Goal: Transaction & Acquisition: Purchase product/service

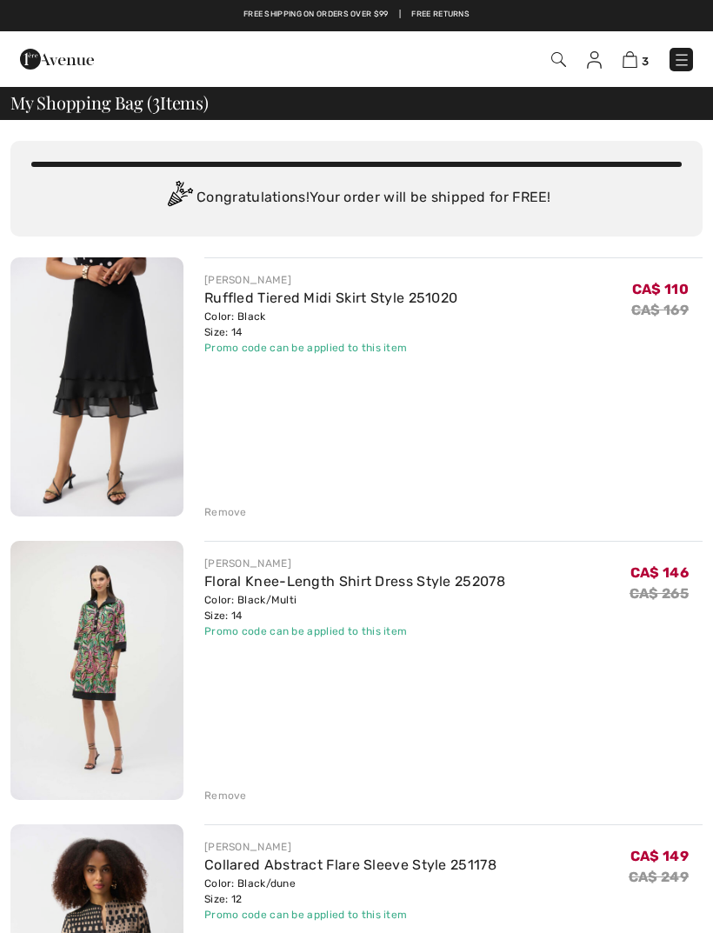
click at [359, 588] on link "Floral Knee-Length Shirt Dress Style 252078" at bounding box center [354, 581] width 301 height 17
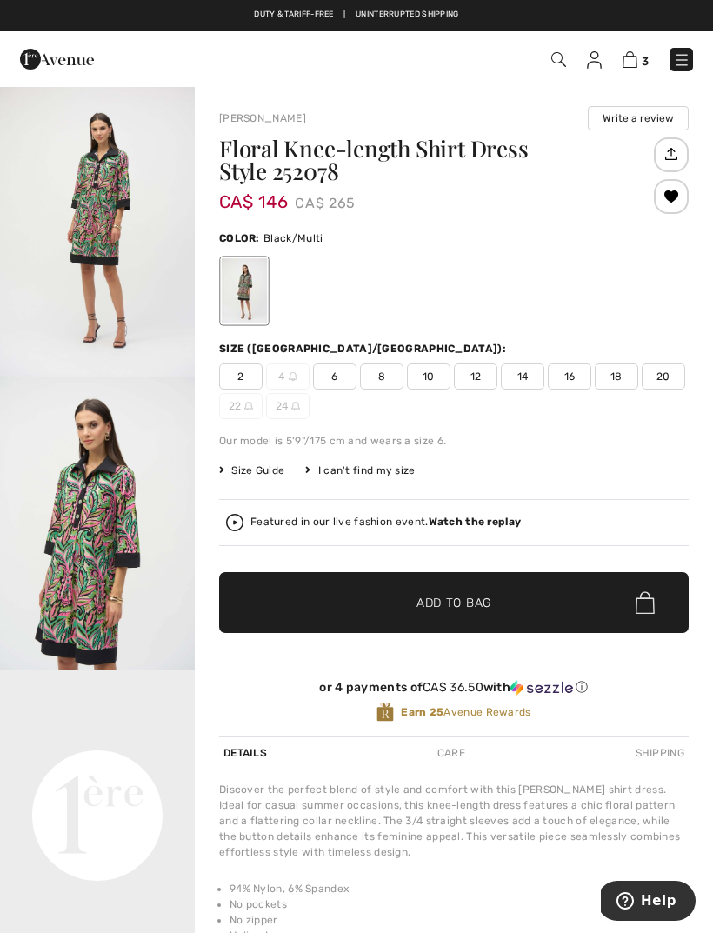
click at [469, 528] on strong "Watch the replay" at bounding box center [475, 522] width 93 height 12
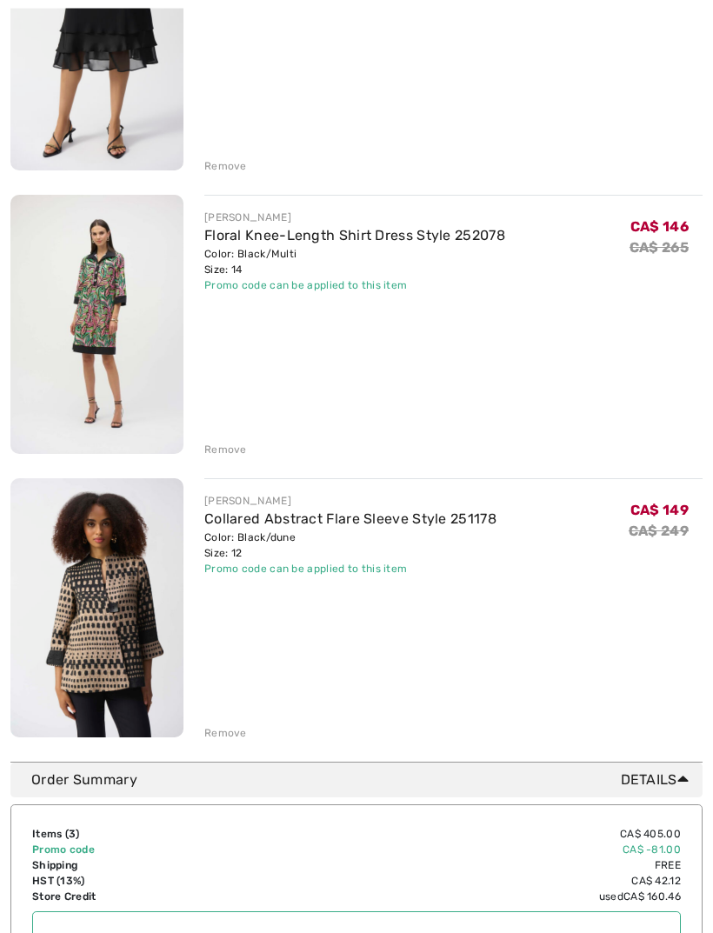
scroll to position [370, 0]
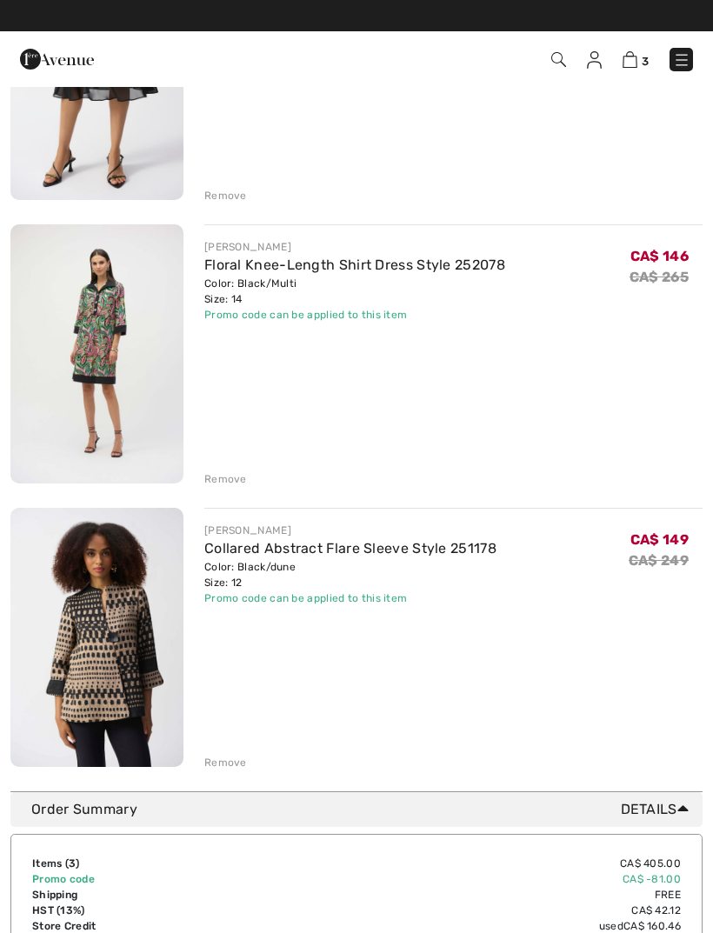
scroll to position [314, 0]
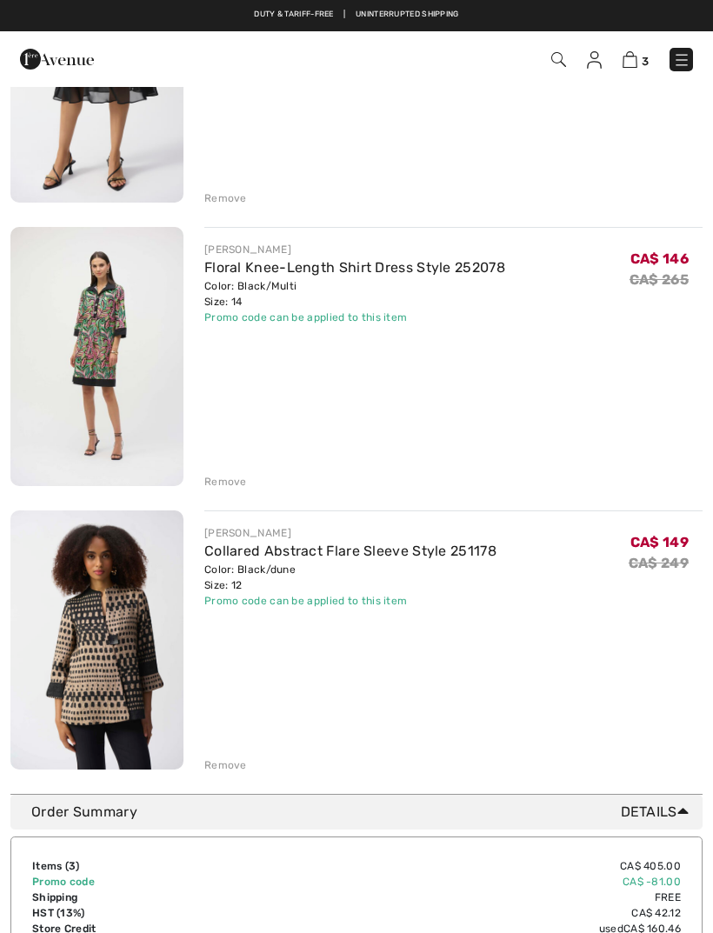
click at [0, 721] on div "You are only CA$ 0.00 away from FREE SHIPPING! Continue Shopping > Congratulati…" at bounding box center [356, 758] width 713 height 1905
click at [229, 495] on div "JOSEPH RIBKOFF Ruffled Tiered Midi Skirt Style 251020 Color: Black Size: 14 Fin…" at bounding box center [356, 358] width 692 height 830
click at [234, 484] on div "Remove" at bounding box center [225, 482] width 43 height 16
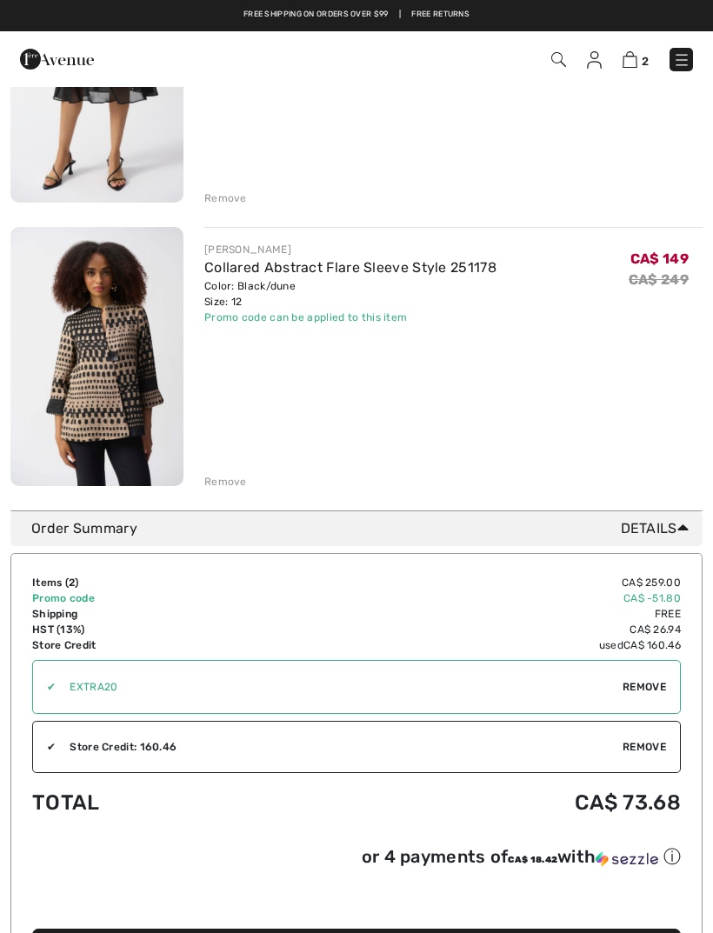
click at [224, 479] on div "Remove" at bounding box center [225, 482] width 43 height 16
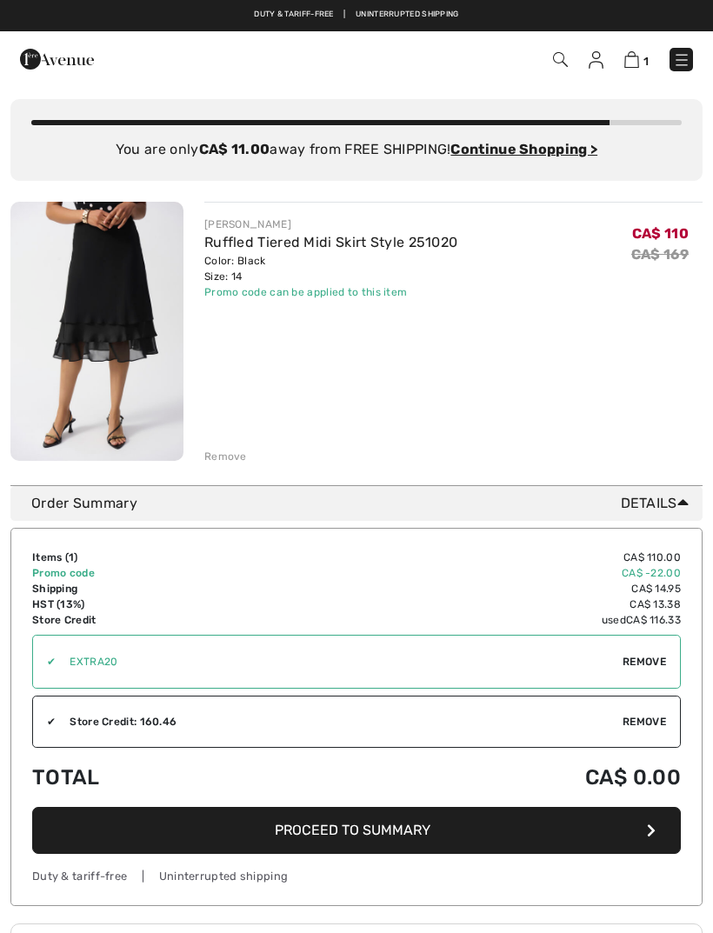
scroll to position [0, 0]
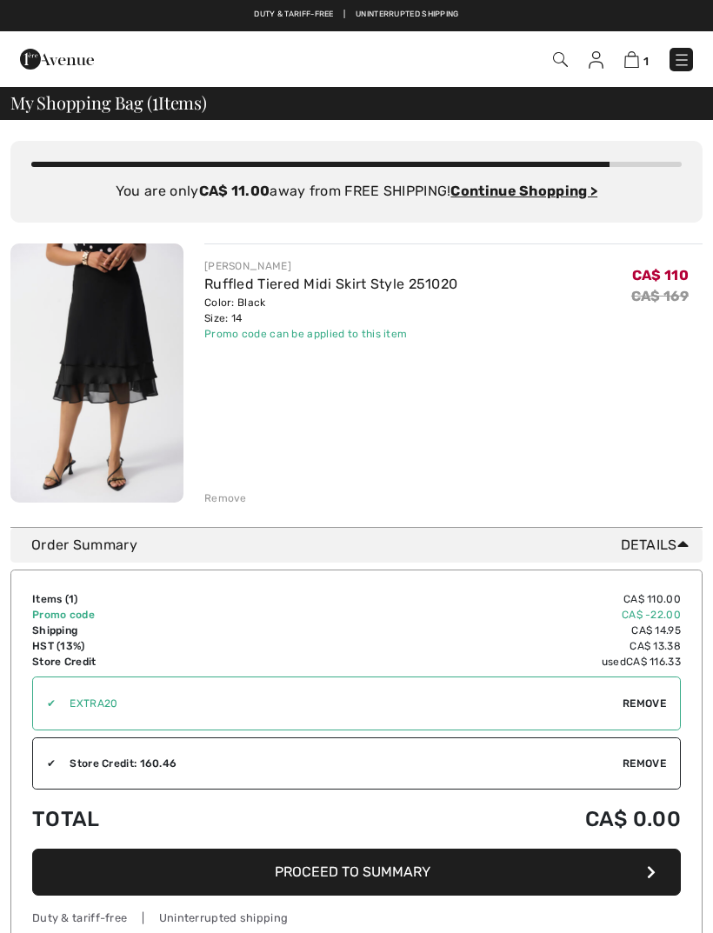
click at [598, 65] on img at bounding box center [596, 59] width 15 height 17
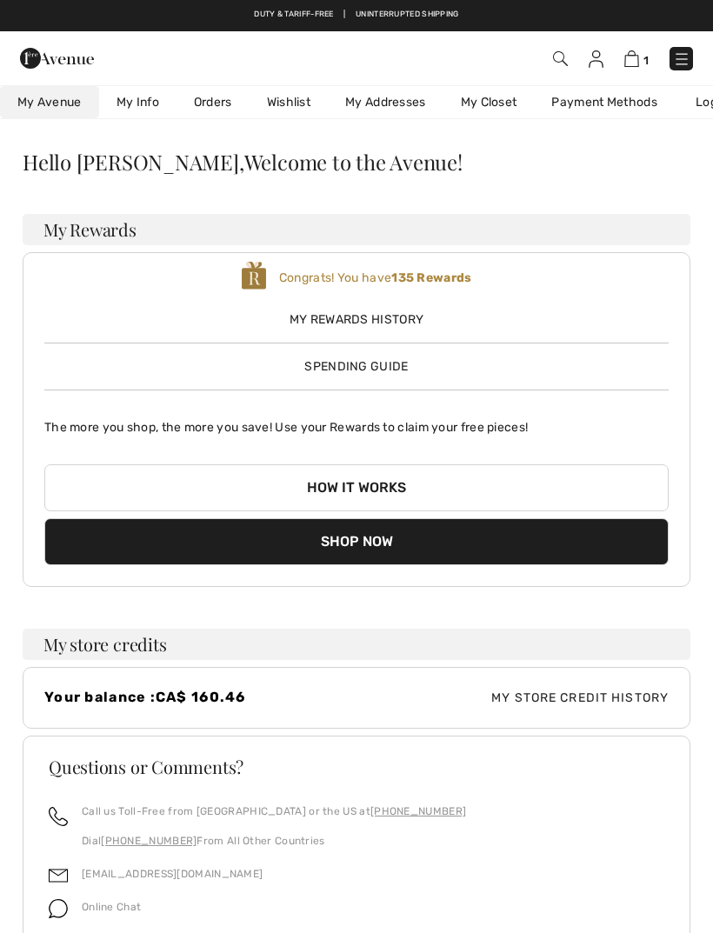
click at [301, 110] on link "Wishlist" at bounding box center [289, 102] width 78 height 32
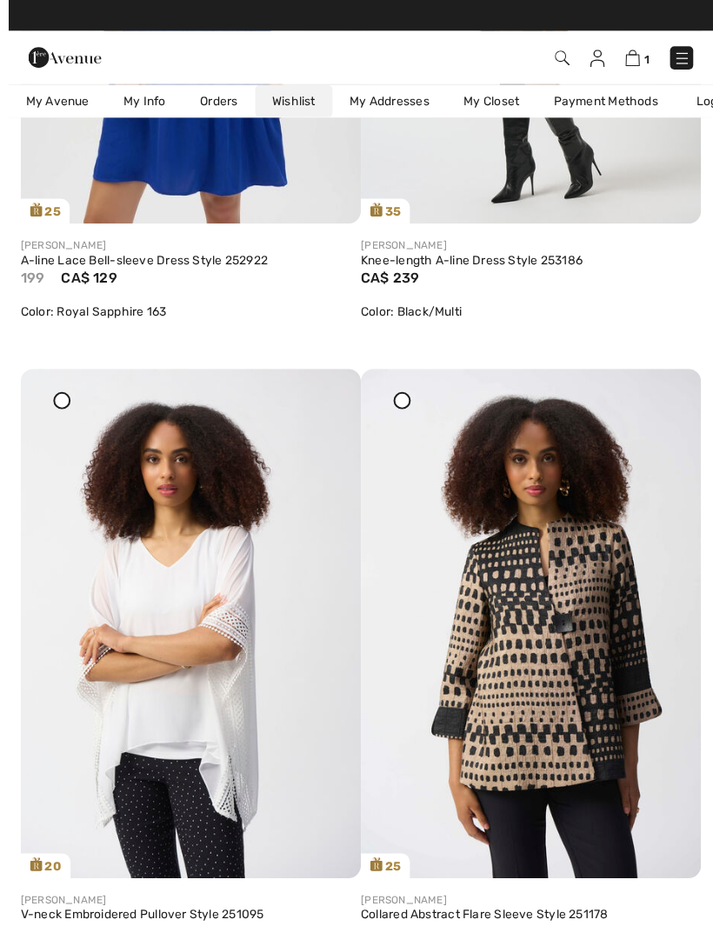
scroll to position [2027, 0]
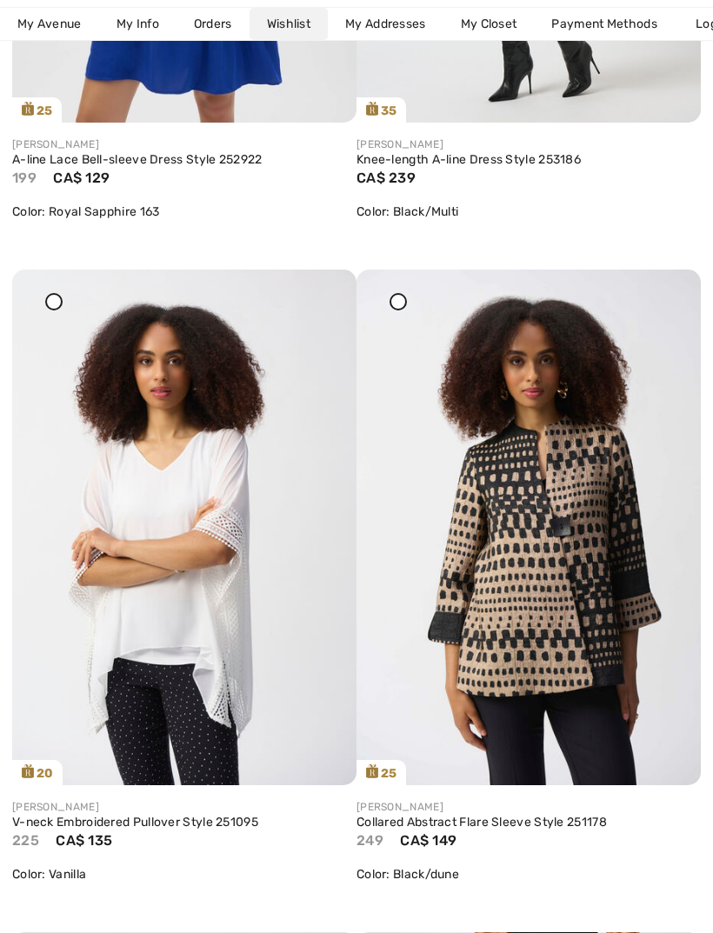
click at [534, 570] on img at bounding box center [529, 528] width 344 height 516
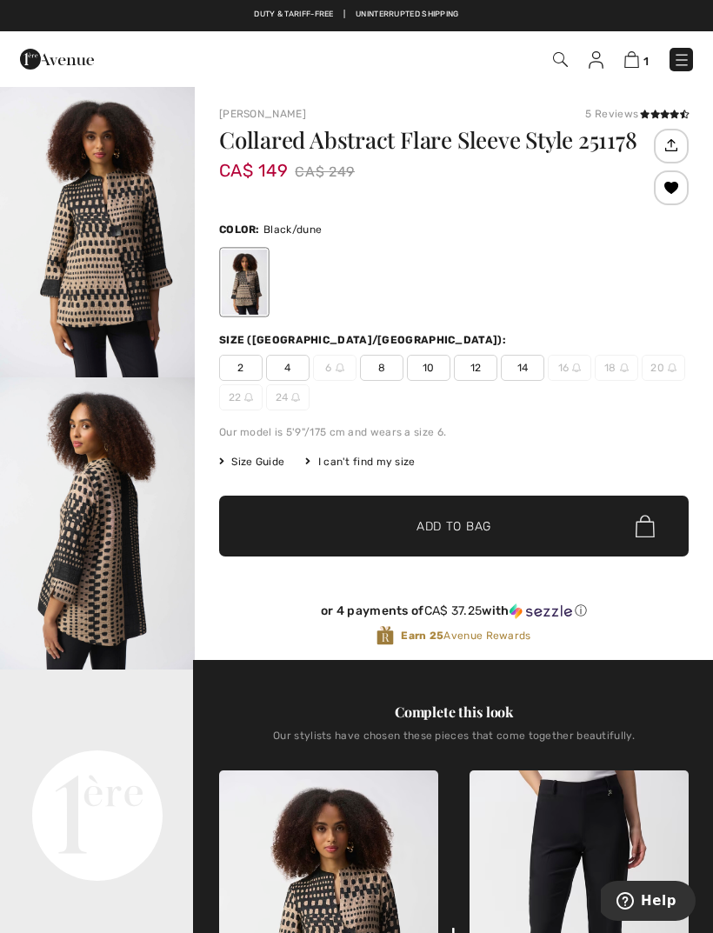
click at [483, 375] on span "12" at bounding box center [475, 368] width 43 height 26
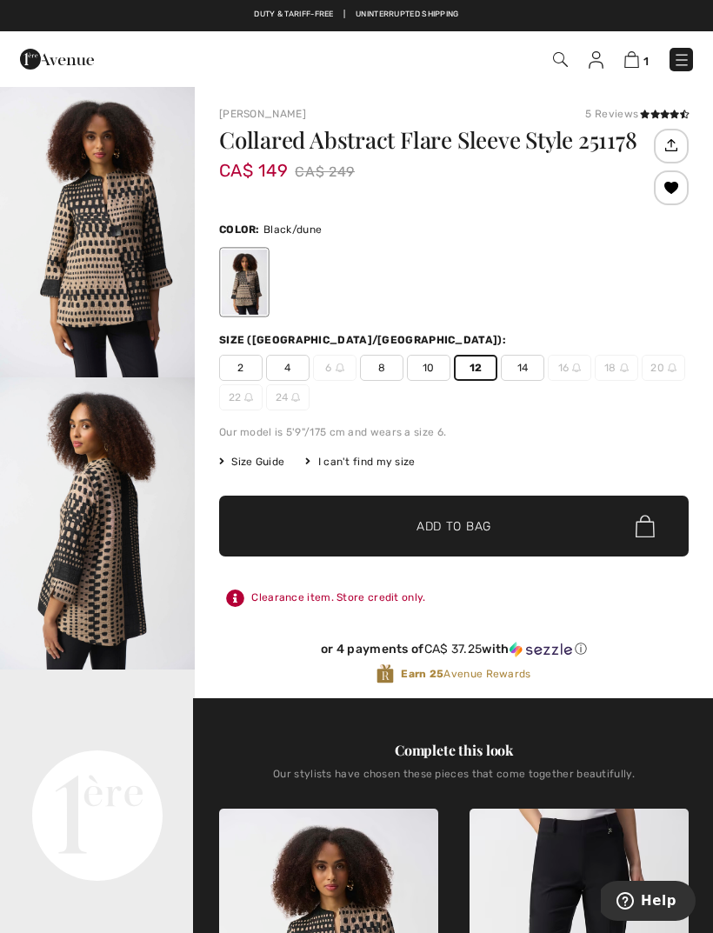
click at [498, 531] on span "✔ Added to Bag Add to Bag" at bounding box center [454, 526] width 470 height 61
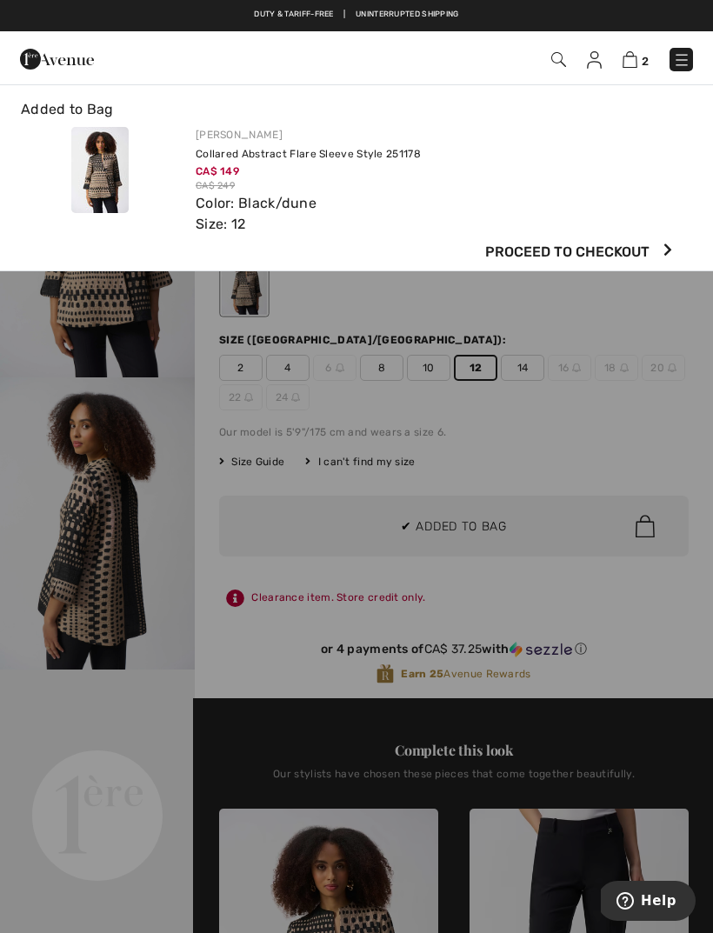
click at [635, 56] on img at bounding box center [630, 59] width 15 height 17
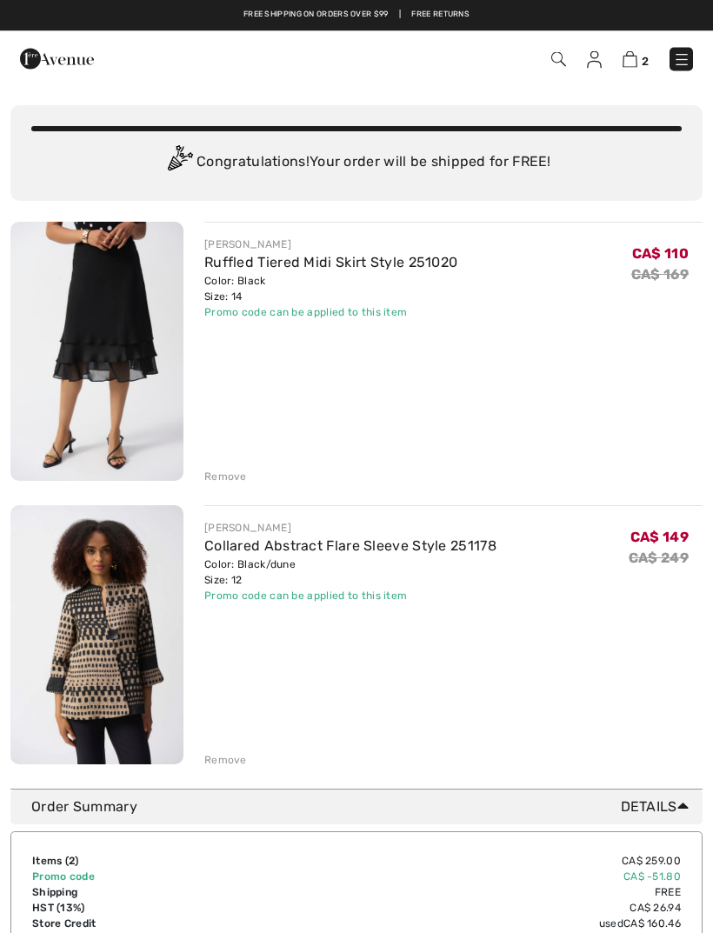
scroll to position [36, 0]
click at [687, 59] on img at bounding box center [681, 59] width 17 height 17
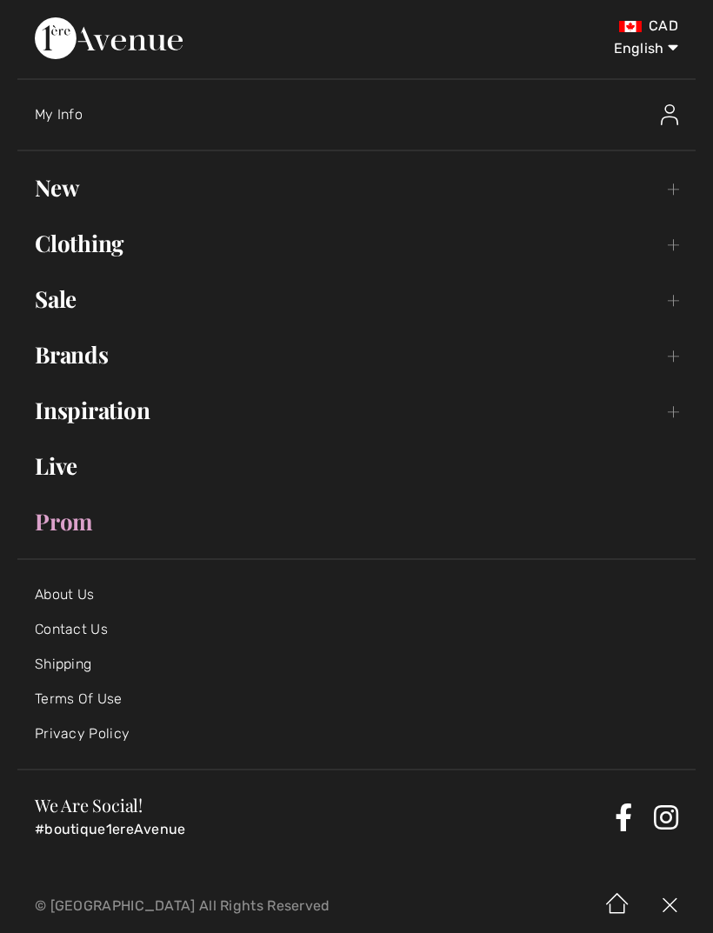
scroll to position [0, 0]
click at [89, 114] on div "My Info" at bounding box center [283, 114] width 496 height 17
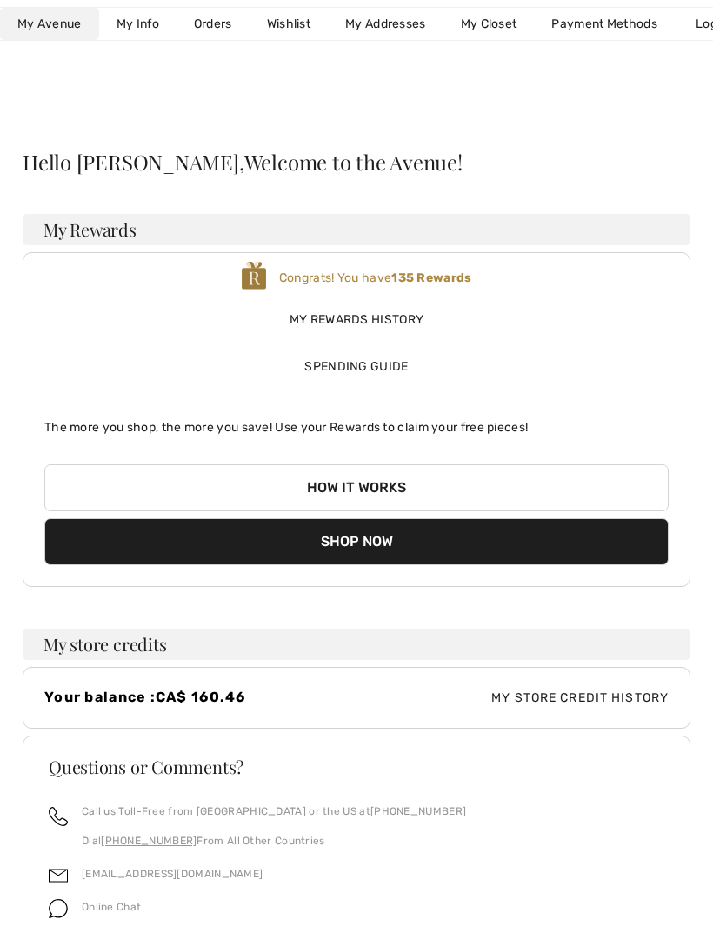
scroll to position [169, 0]
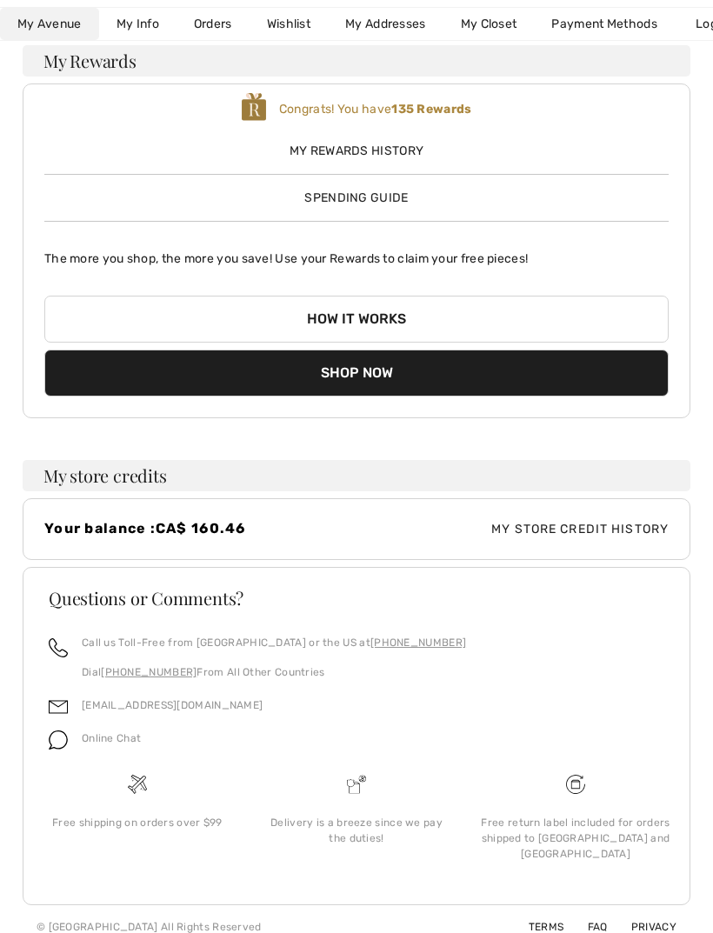
click at [299, 35] on link "Wishlist" at bounding box center [289, 24] width 78 height 32
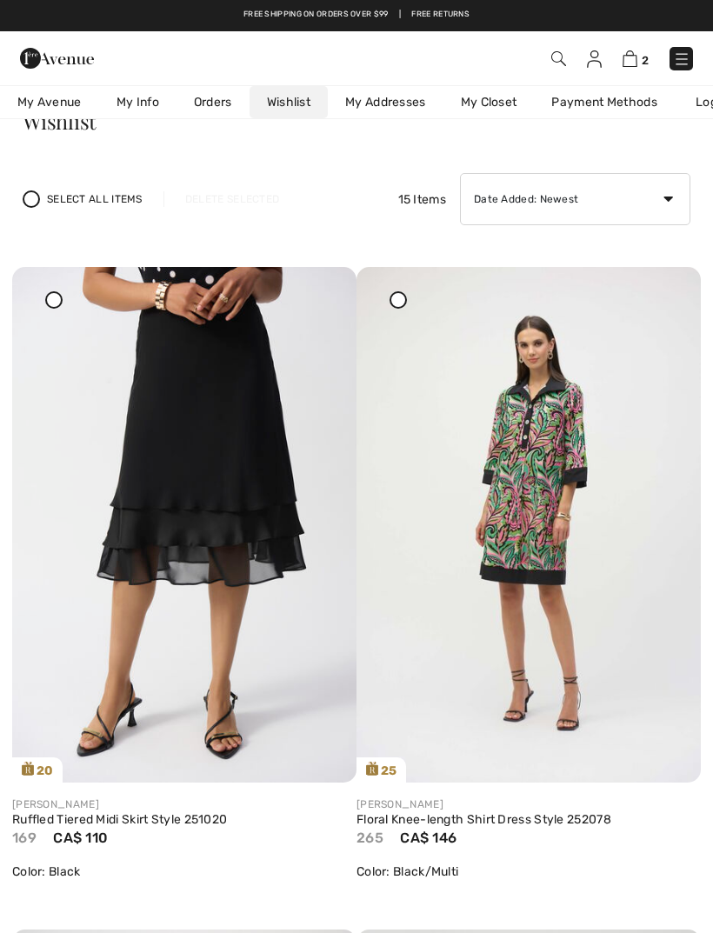
scroll to position [43, 0]
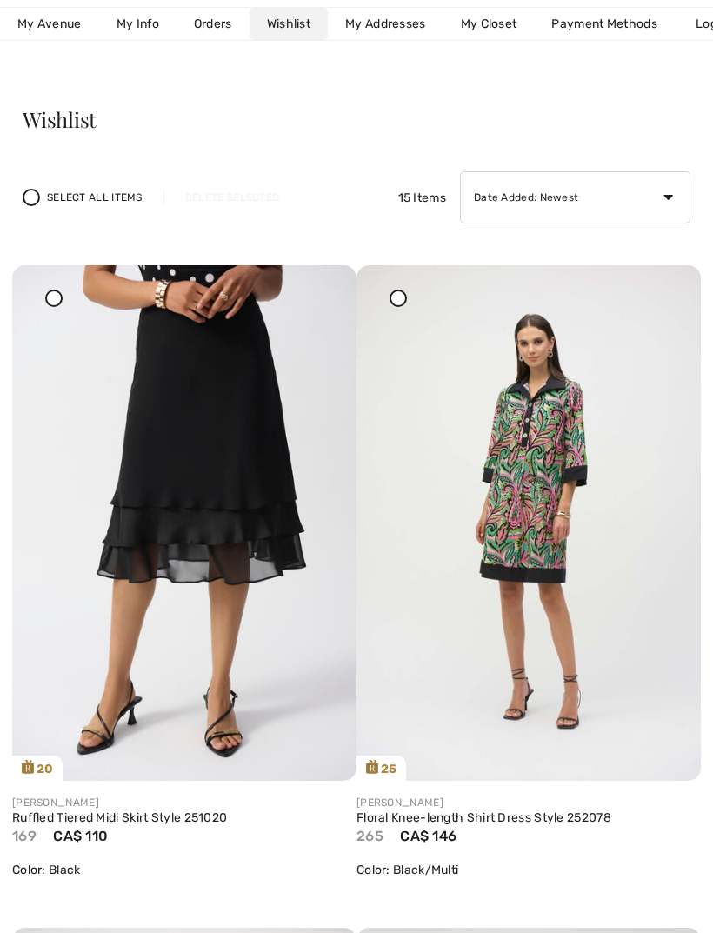
click at [263, 456] on img at bounding box center [184, 523] width 344 height 516
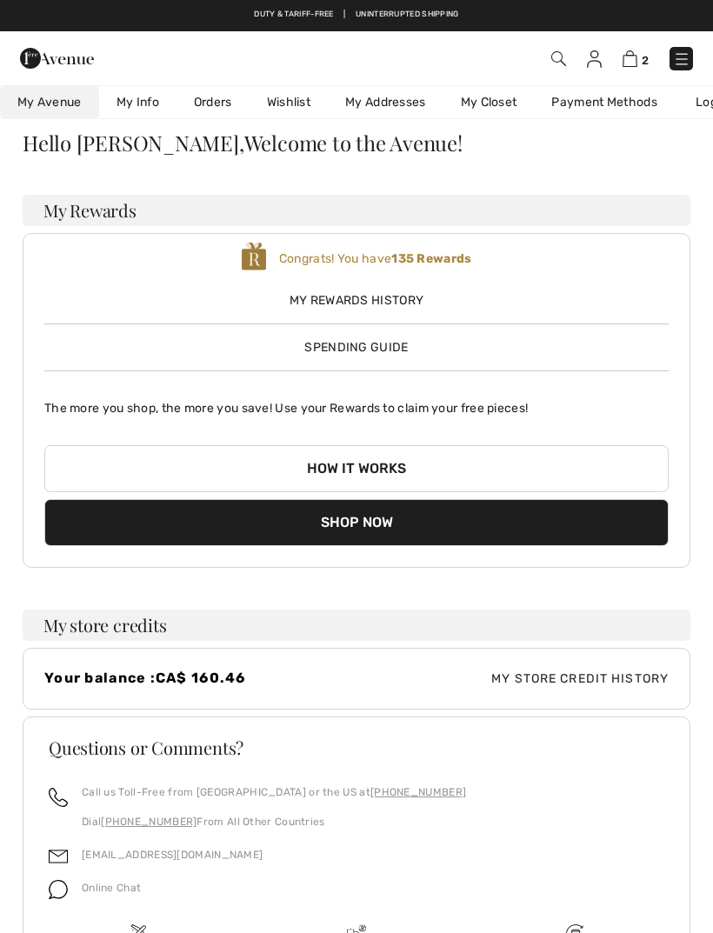
scroll to position [17, 0]
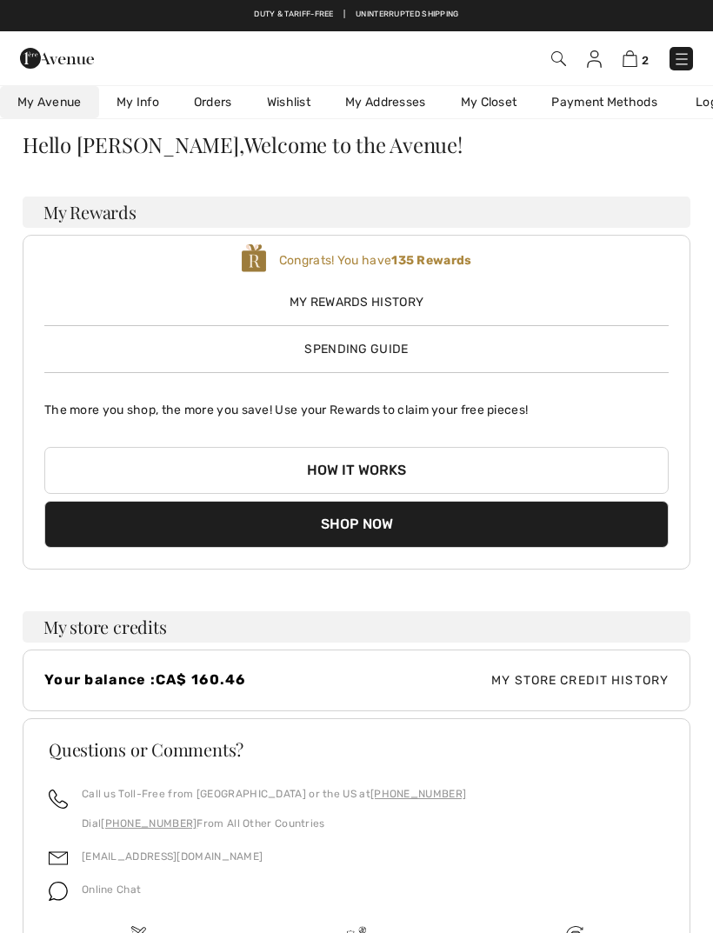
click at [296, 110] on link "Wishlist" at bounding box center [289, 102] width 78 height 32
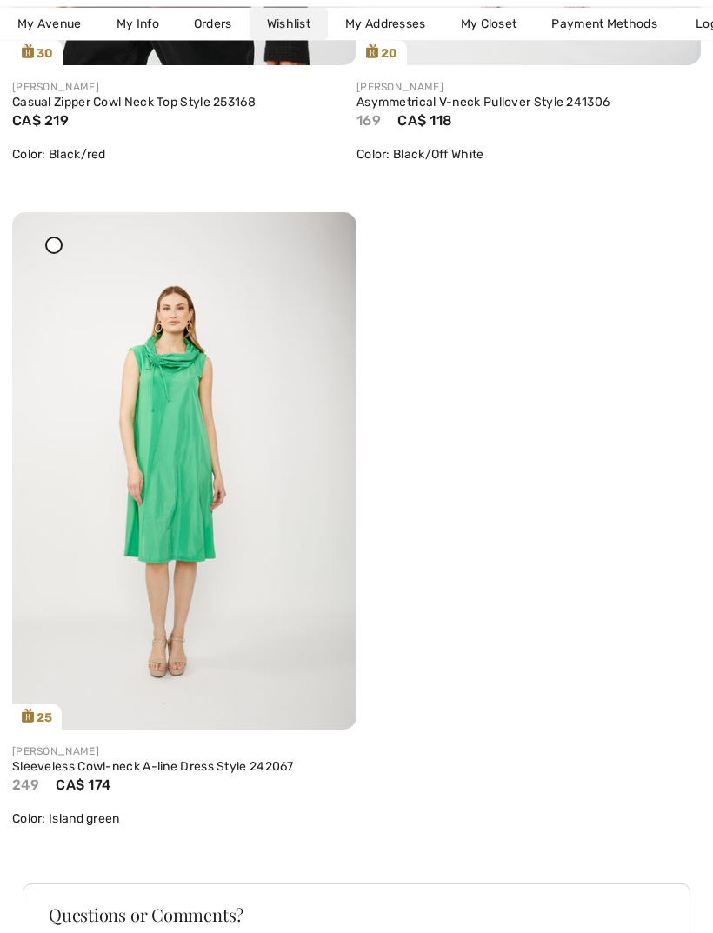
scroll to position [4738, 0]
click at [217, 555] on img at bounding box center [184, 469] width 344 height 517
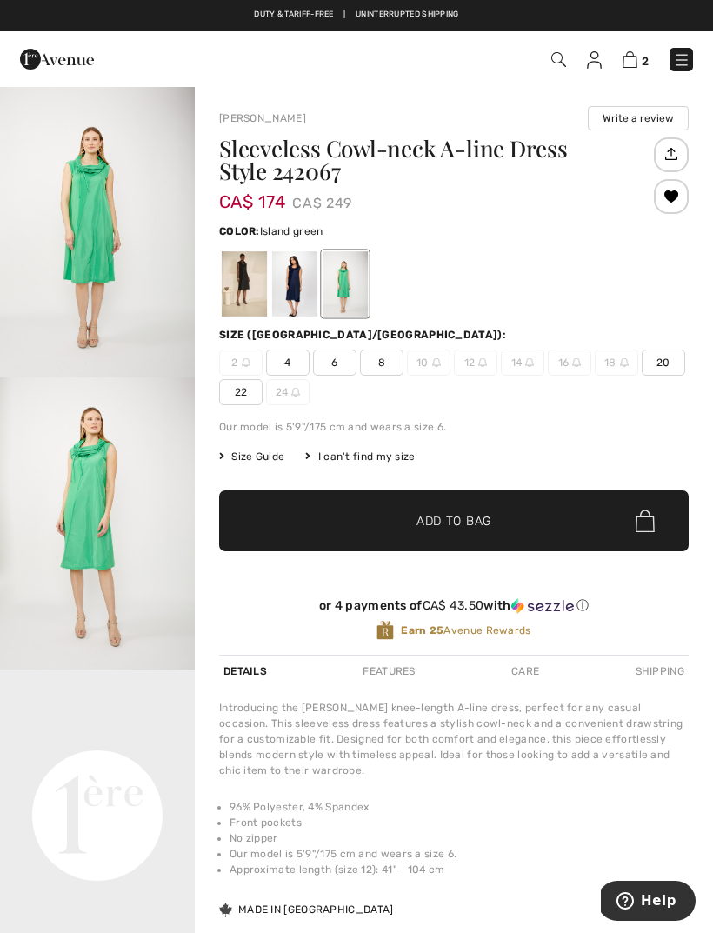
click at [296, 286] on div at bounding box center [294, 283] width 45 height 65
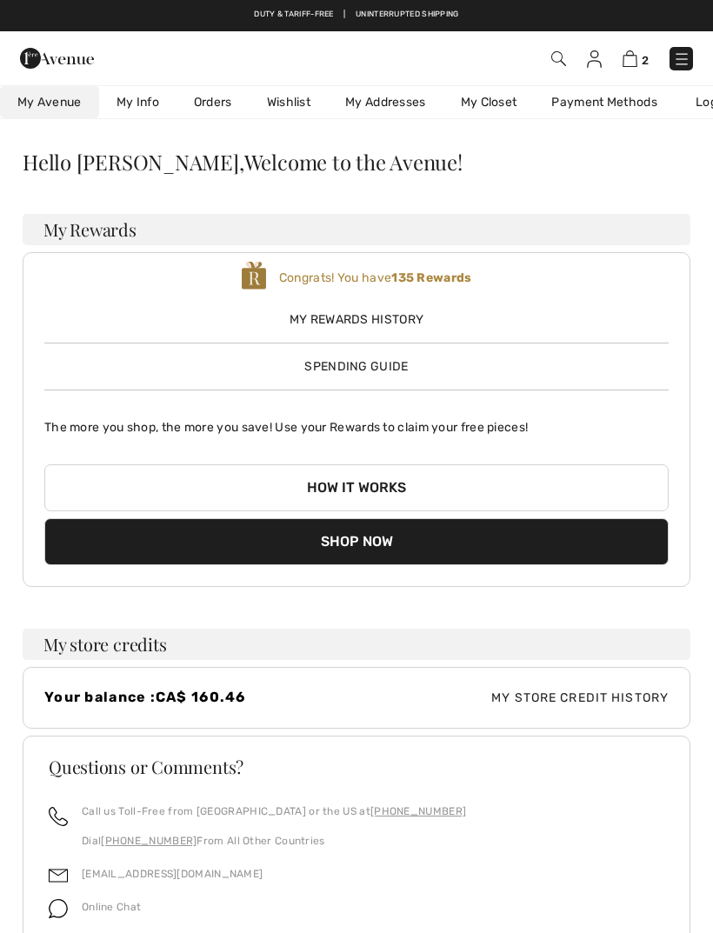
click at [685, 58] on img at bounding box center [681, 58] width 17 height 17
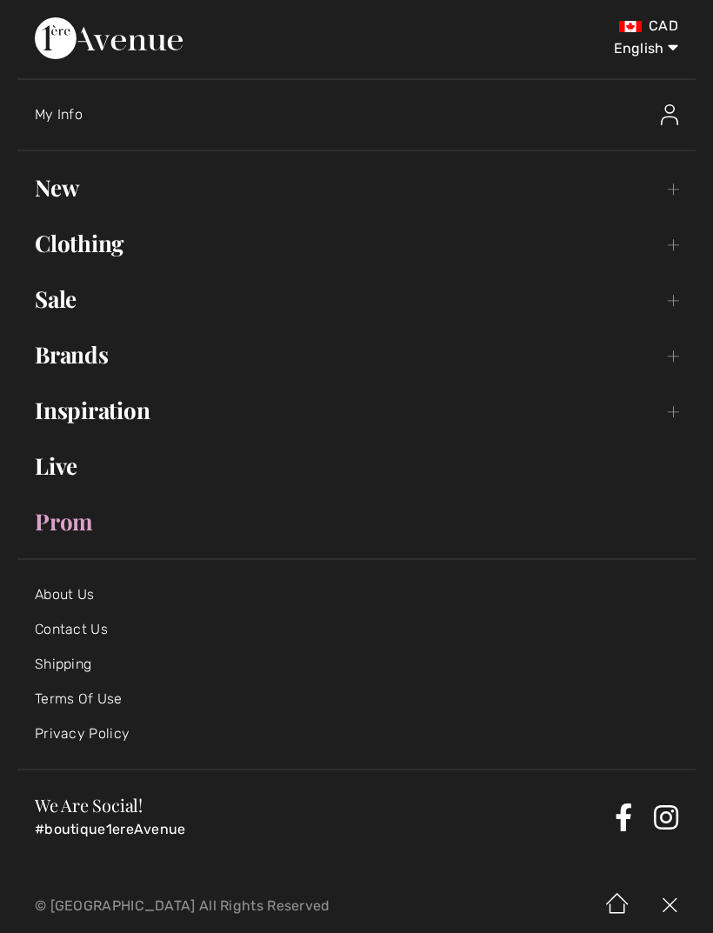
click at [77, 307] on link "Sale Toggle submenu" at bounding box center [356, 299] width 678 height 38
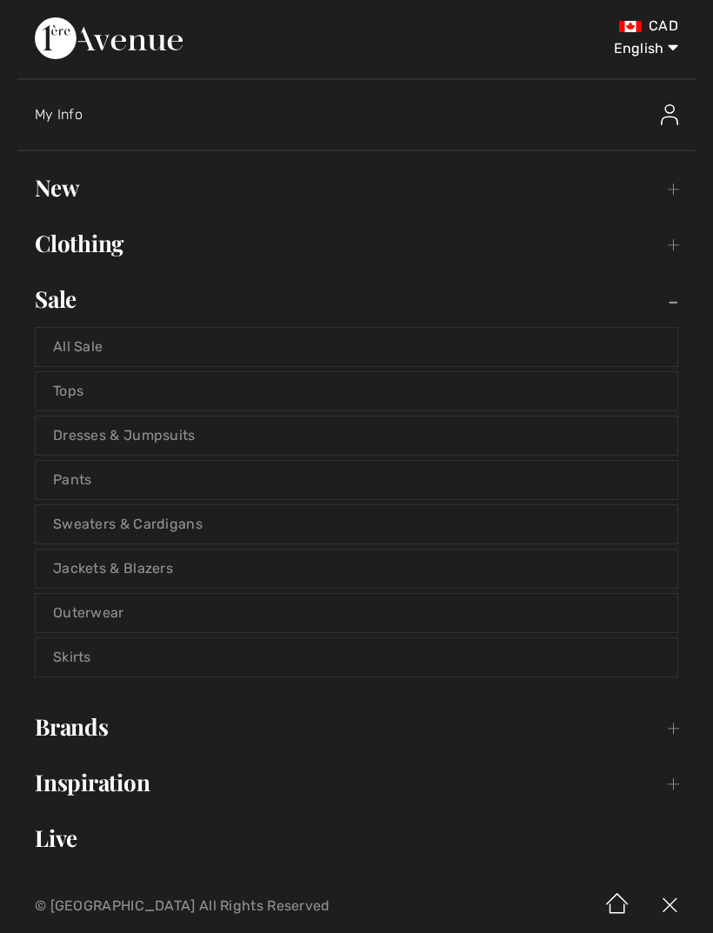
click at [129, 444] on link "Dresses & Jumpsuits" at bounding box center [357, 436] width 642 height 38
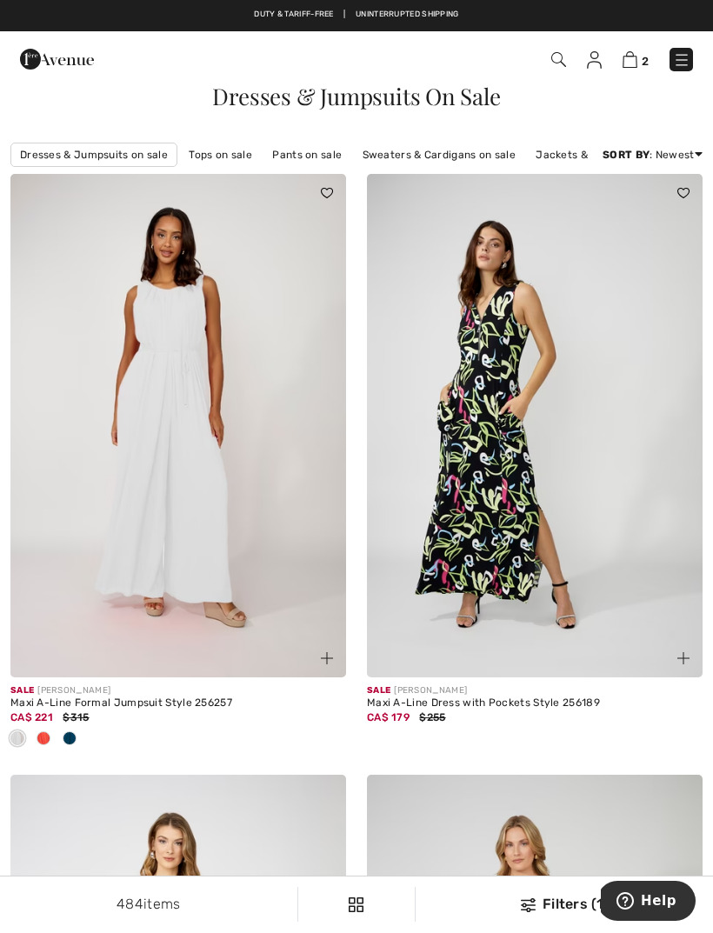
click at [544, 906] on div "Filters (1)" at bounding box center [564, 904] width 277 height 21
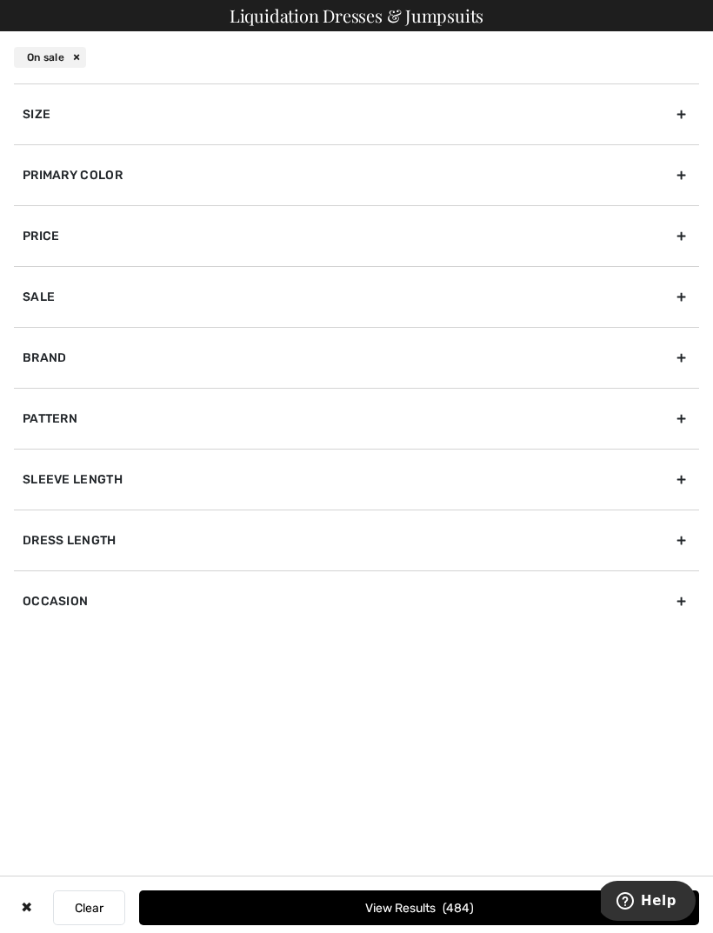
click at [91, 118] on div "Size" at bounding box center [356, 113] width 685 height 61
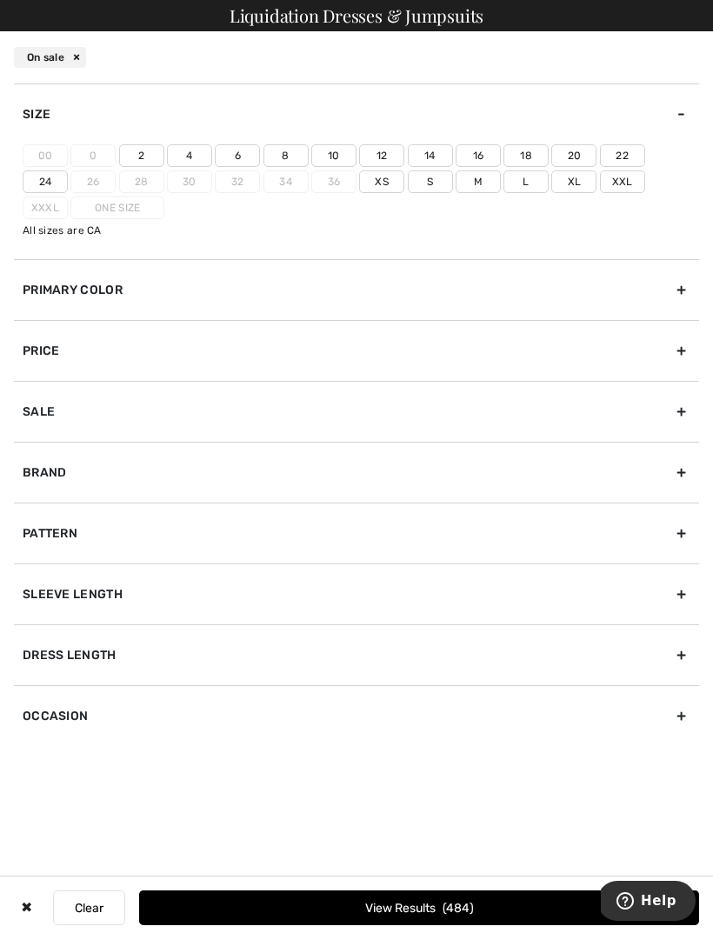
click at [430, 161] on label "14" at bounding box center [430, 155] width 45 height 23
click at [0, 0] on input"] "14" at bounding box center [0, 0] width 0 height 0
click at [97, 480] on div "Brand" at bounding box center [356, 472] width 685 height 61
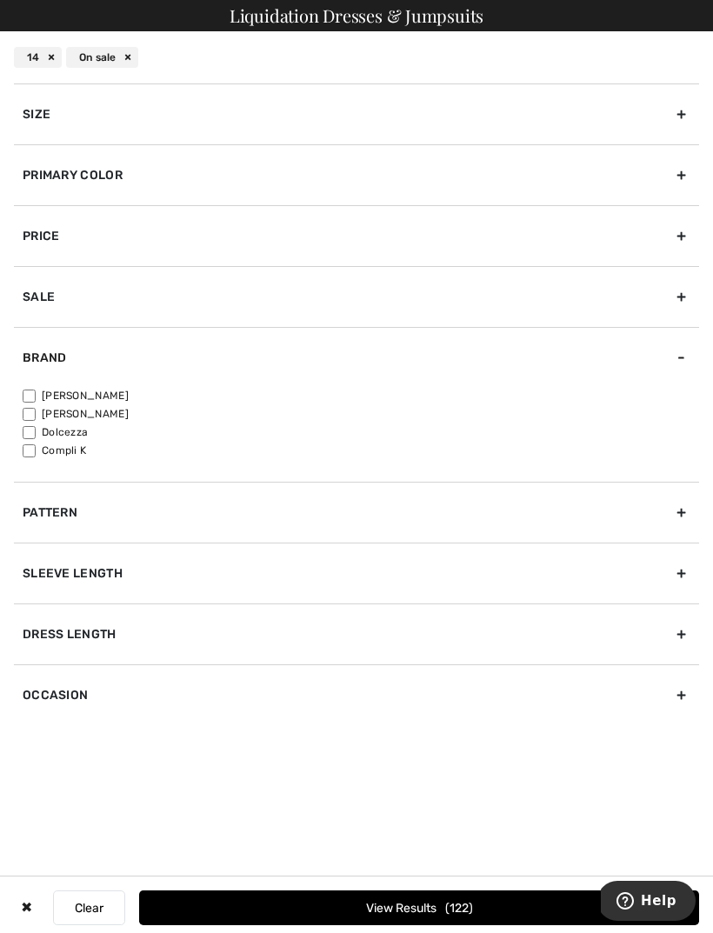
click at [33, 400] on input"] "[PERSON_NAME]" at bounding box center [29, 396] width 13 height 13
checkbox input"] "true"
click at [404, 905] on button "View Results 104" at bounding box center [419, 908] width 560 height 35
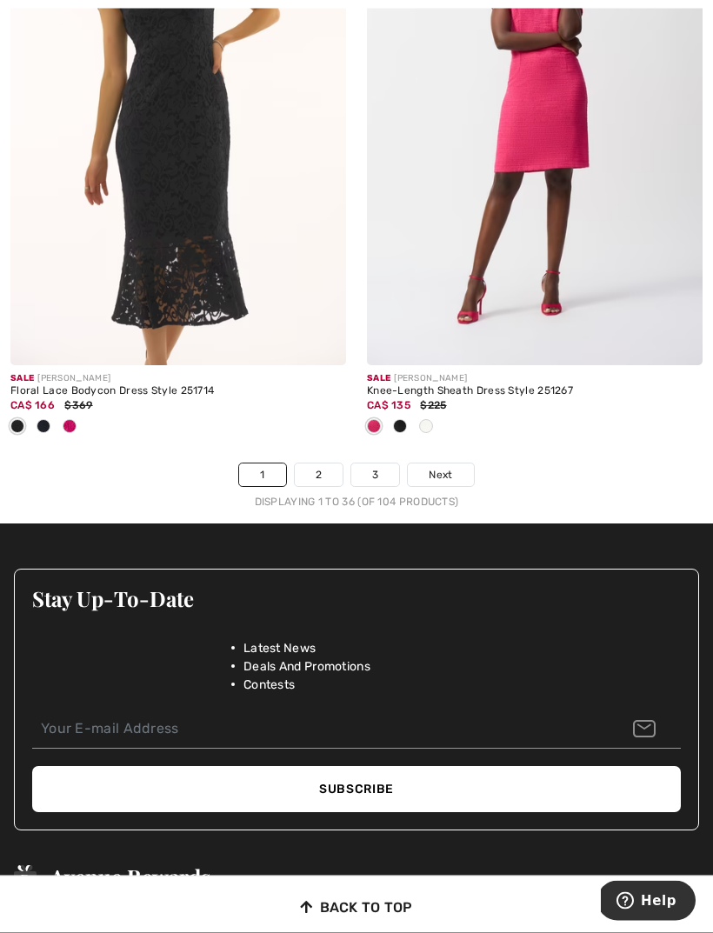
scroll to position [10769, 0]
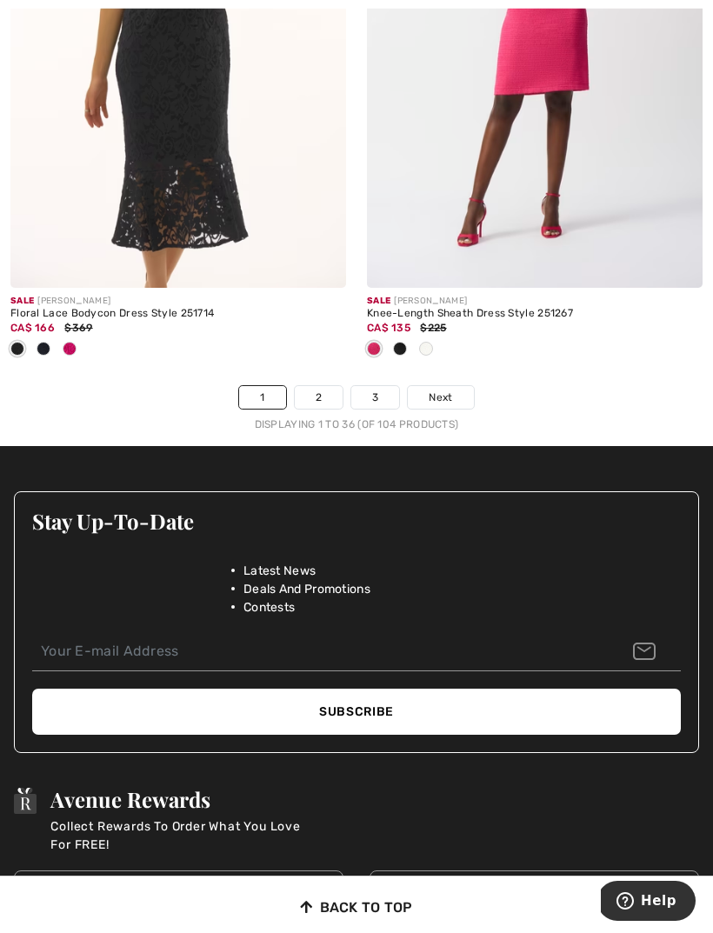
click at [437, 390] on span "Next" at bounding box center [440, 398] width 23 height 16
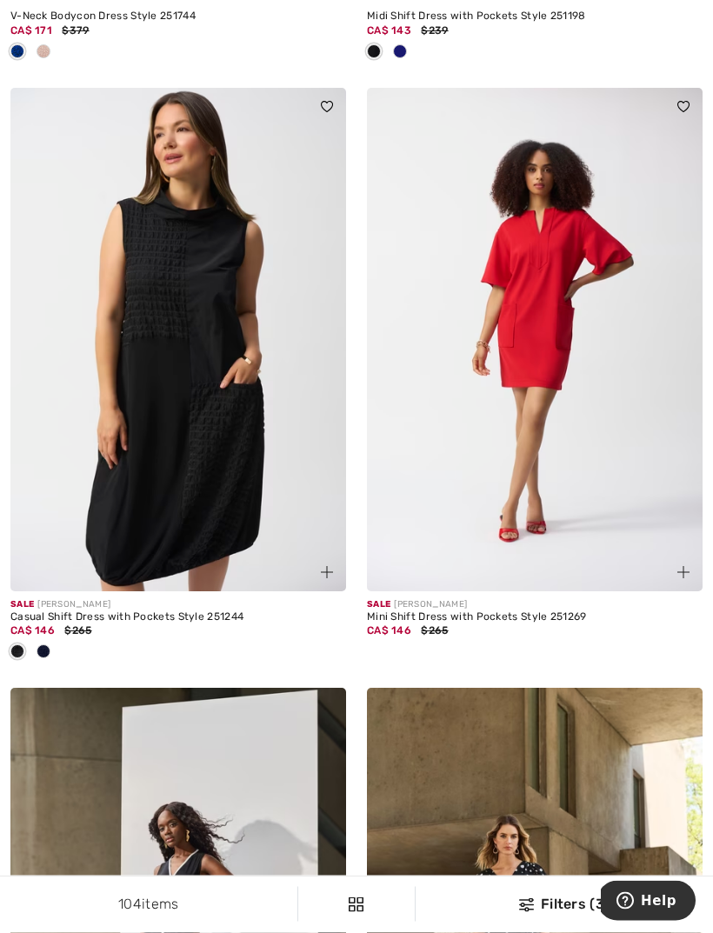
scroll to position [9924, 0]
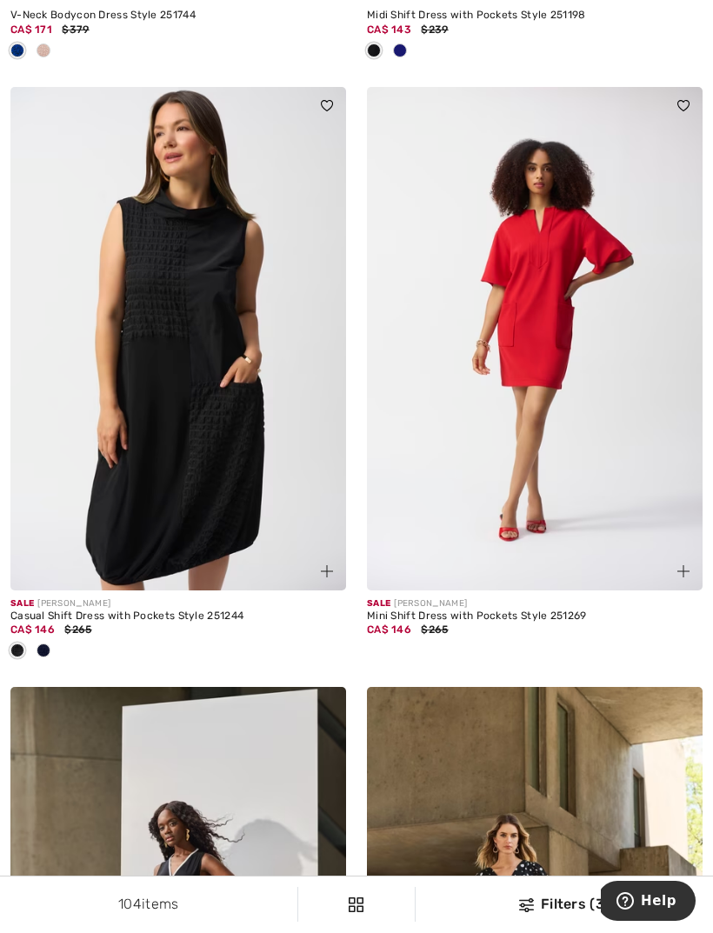
click at [185, 470] on img at bounding box center [178, 339] width 336 height 504
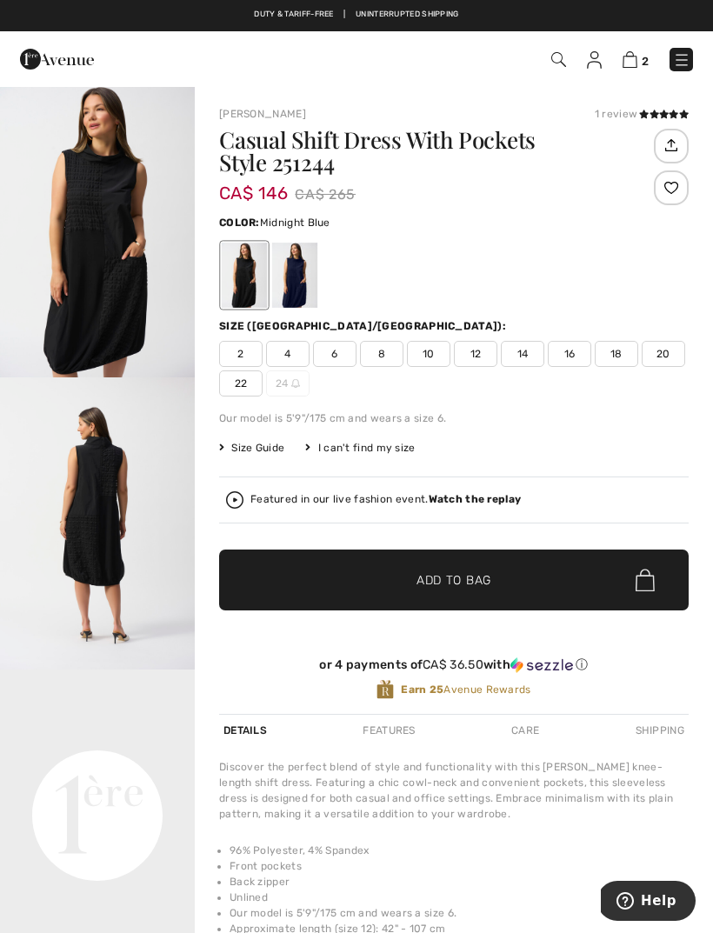
click at [310, 297] on div at bounding box center [294, 275] width 45 height 65
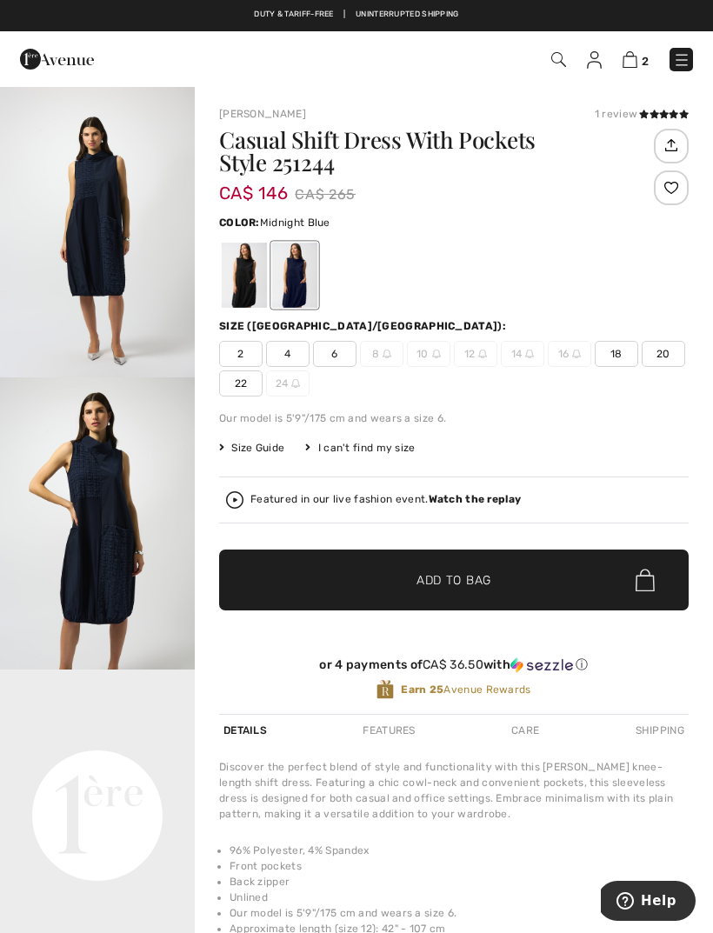
click at [480, 505] on strong "Watch the replay" at bounding box center [475, 499] width 93 height 12
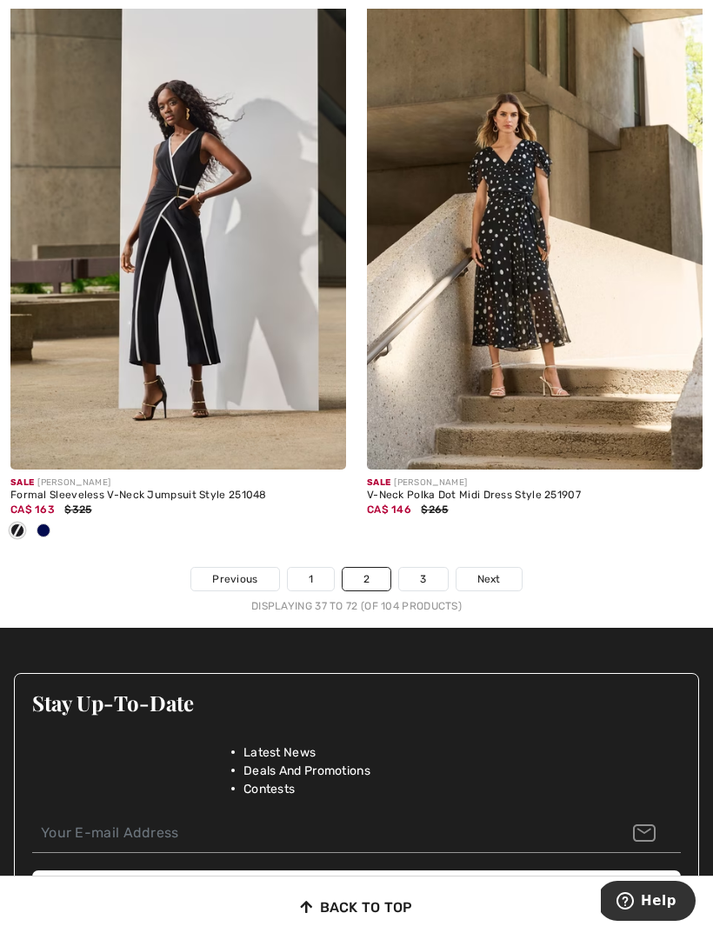
scroll to position [10674, 0]
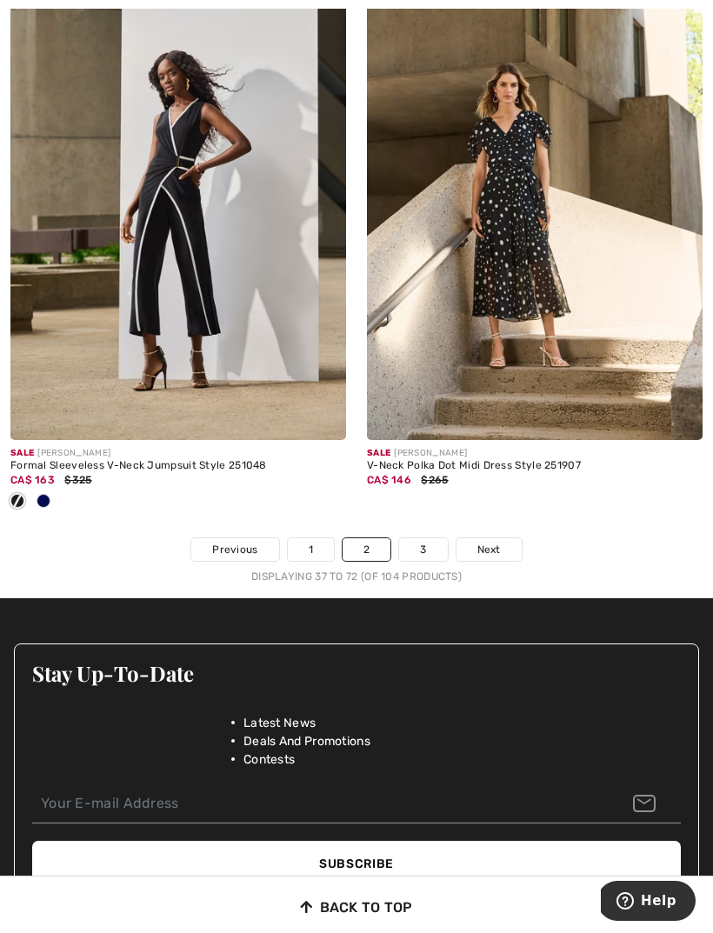
click at [495, 542] on span "Next" at bounding box center [488, 550] width 23 height 16
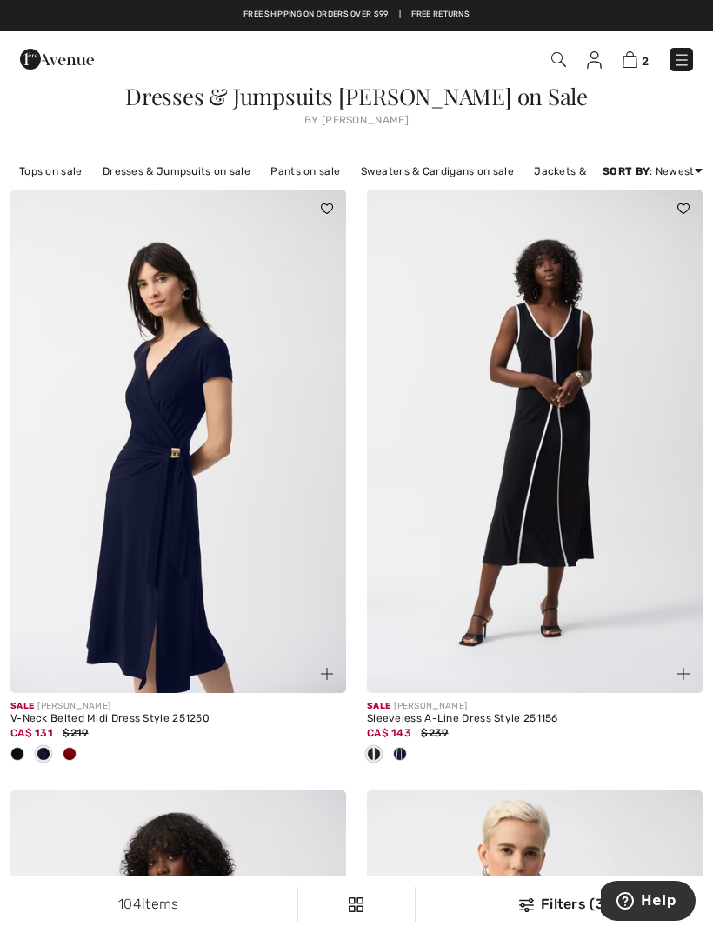
click at [553, 366] on img at bounding box center [535, 442] width 336 height 504
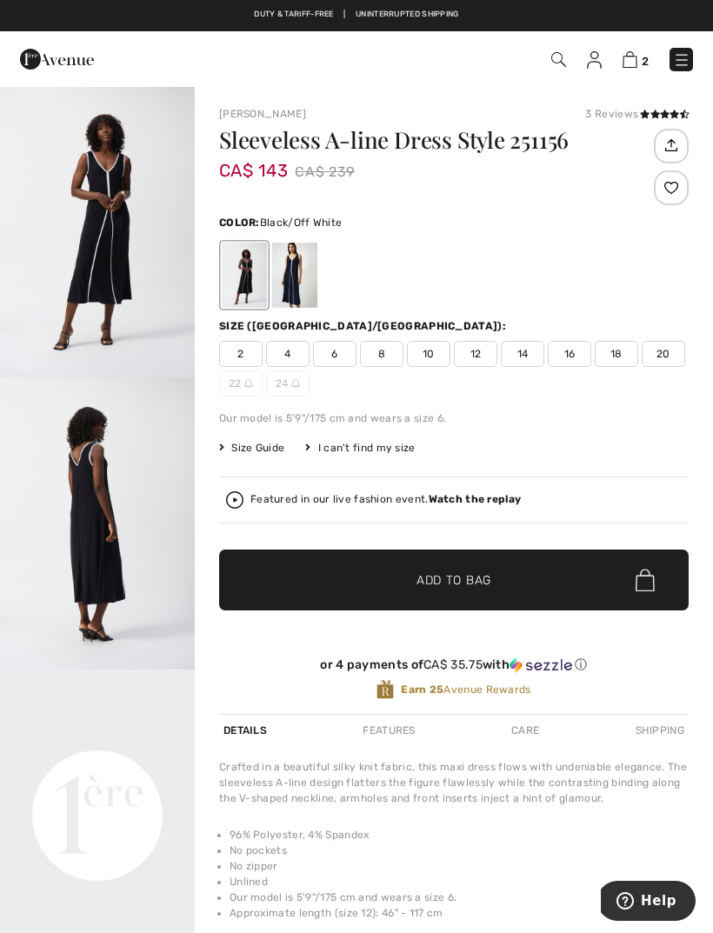
click at [529, 363] on span "14" at bounding box center [522, 354] width 43 height 26
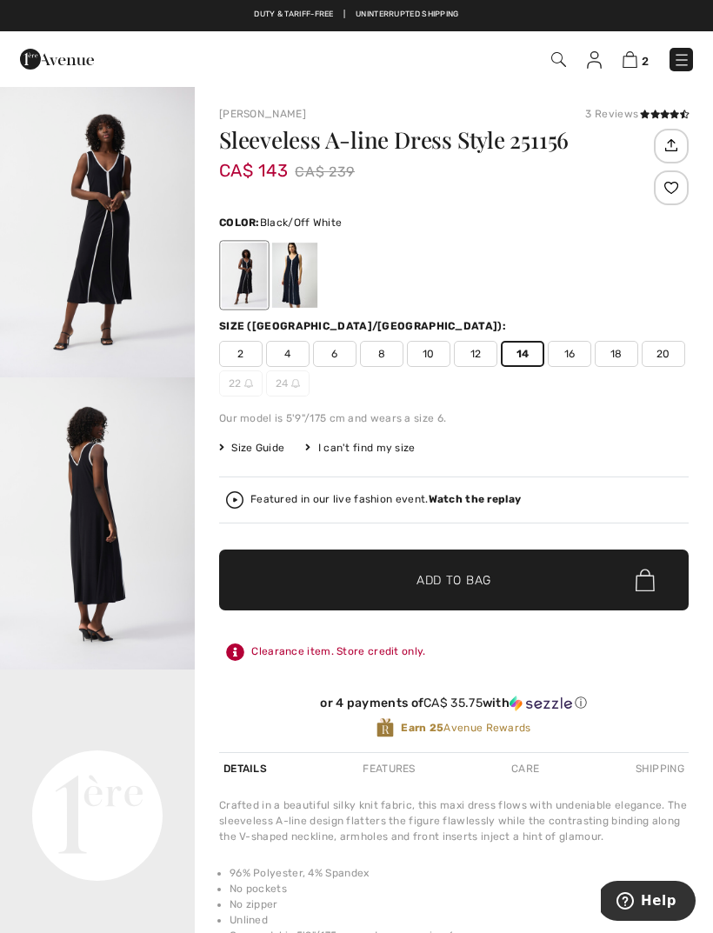
click at [447, 584] on span "Add to Bag" at bounding box center [454, 580] width 75 height 18
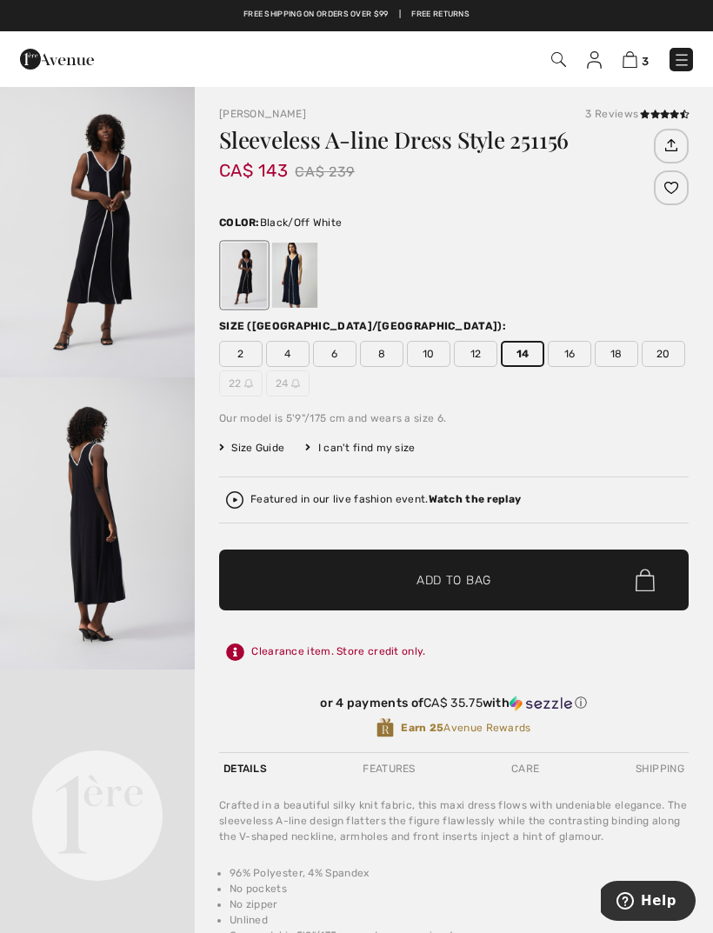
click at [477, 511] on div at bounding box center [356, 466] width 713 height 933
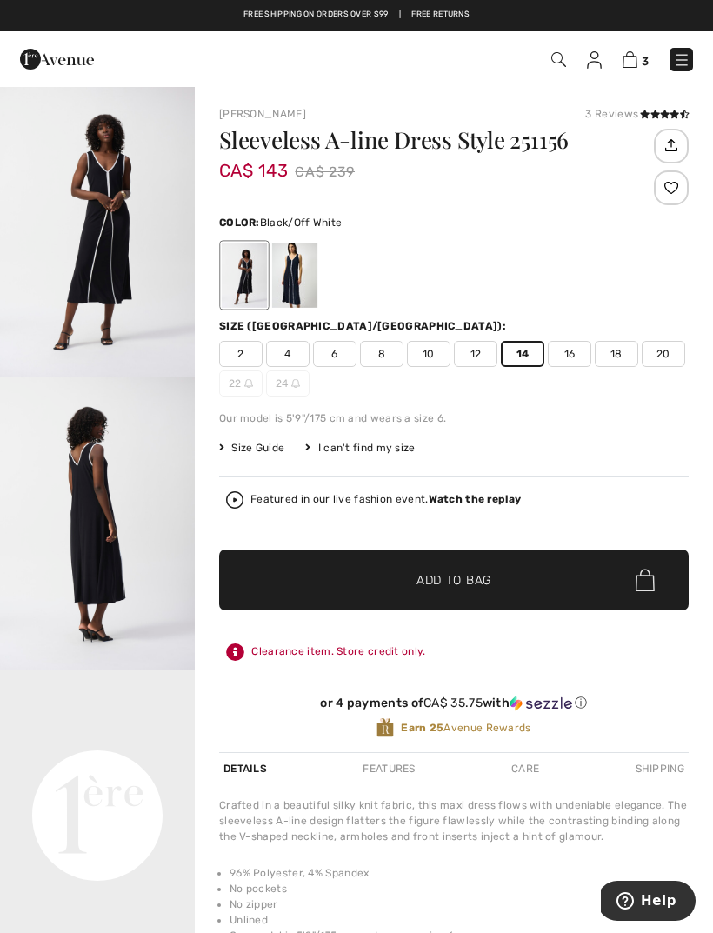
click at [474, 505] on strong "Watch the replay" at bounding box center [475, 499] width 93 height 12
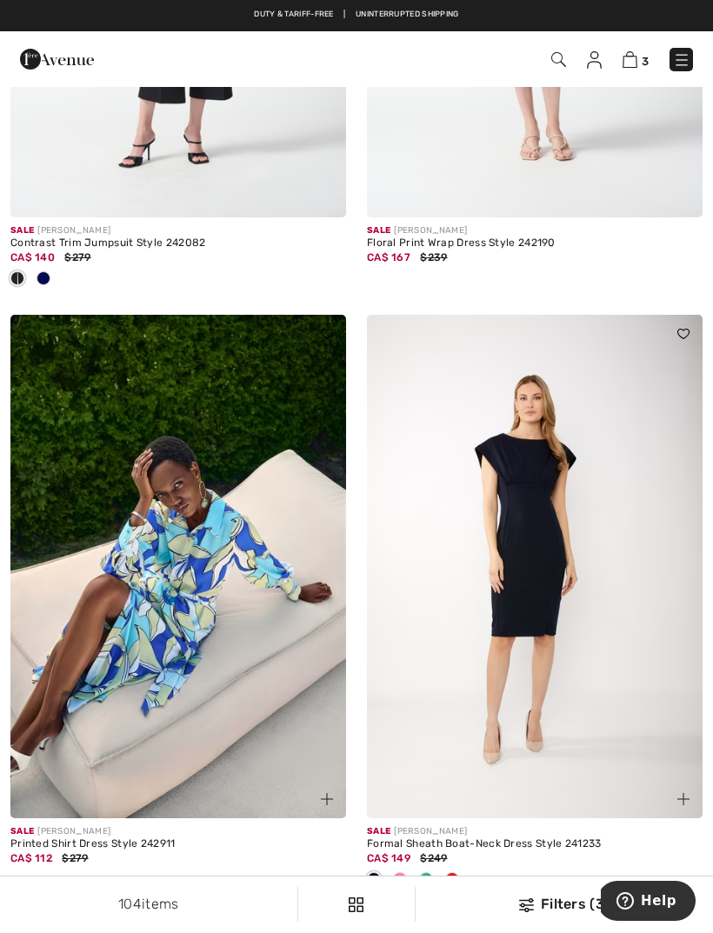
scroll to position [8457, 0]
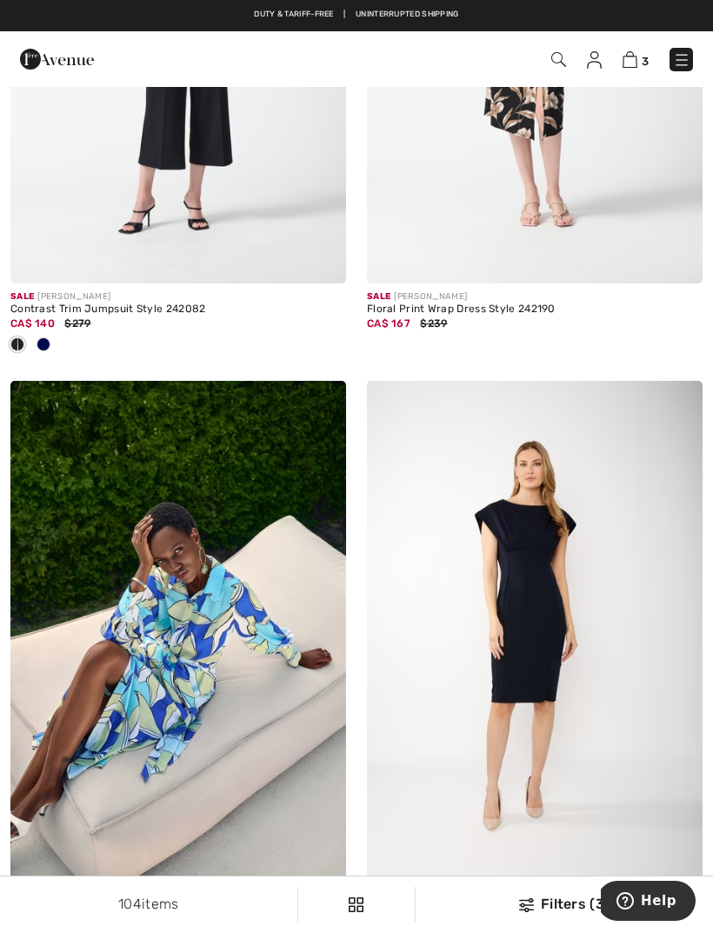
click at [685, 58] on img at bounding box center [681, 59] width 17 height 17
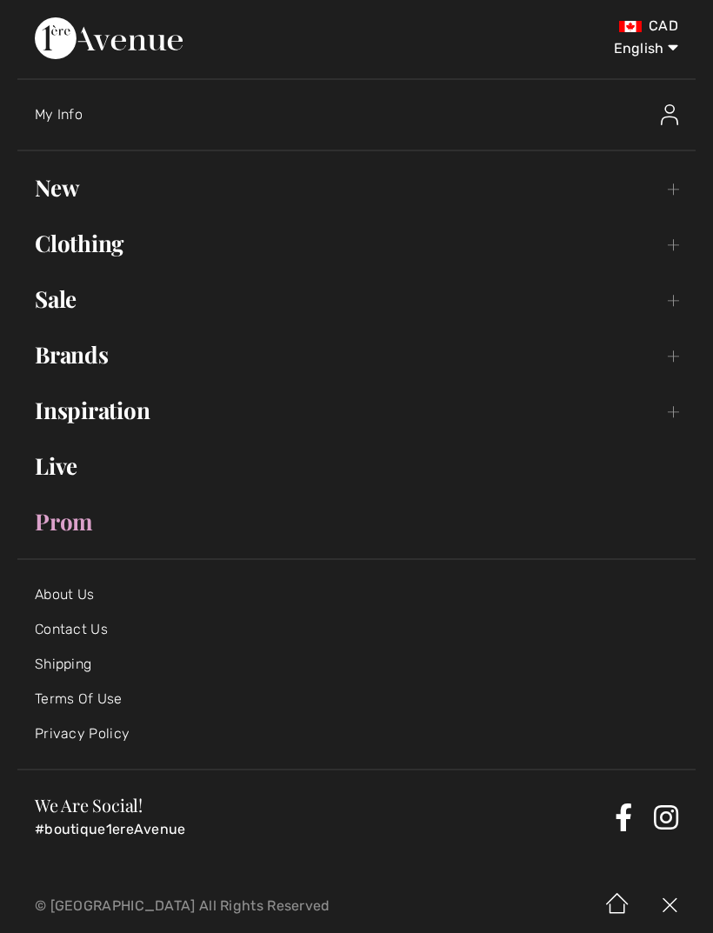
click at [75, 308] on link "Sale Toggle submenu" at bounding box center [356, 299] width 678 height 38
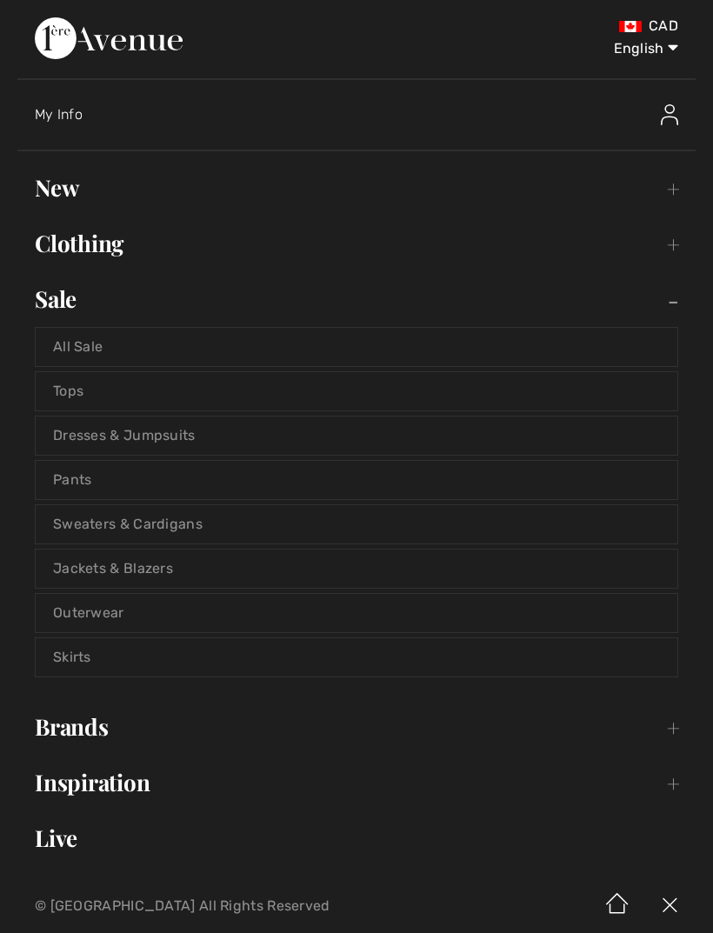
click at [125, 397] on link "Tops" at bounding box center [357, 391] width 642 height 38
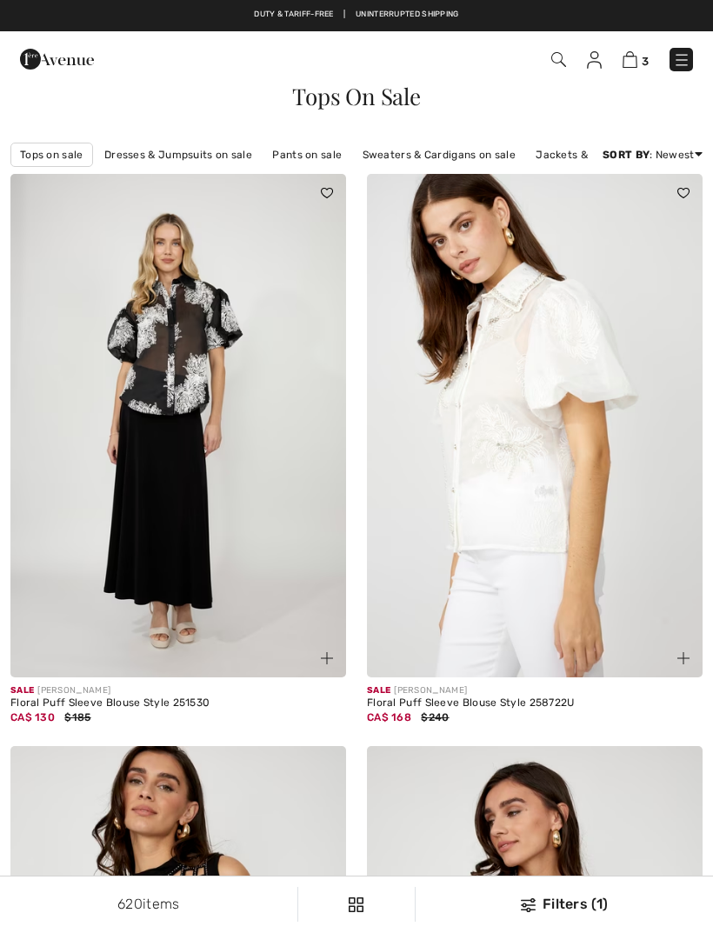
checkbox input "true"
click at [563, 902] on div "Filters (1)" at bounding box center [564, 904] width 277 height 21
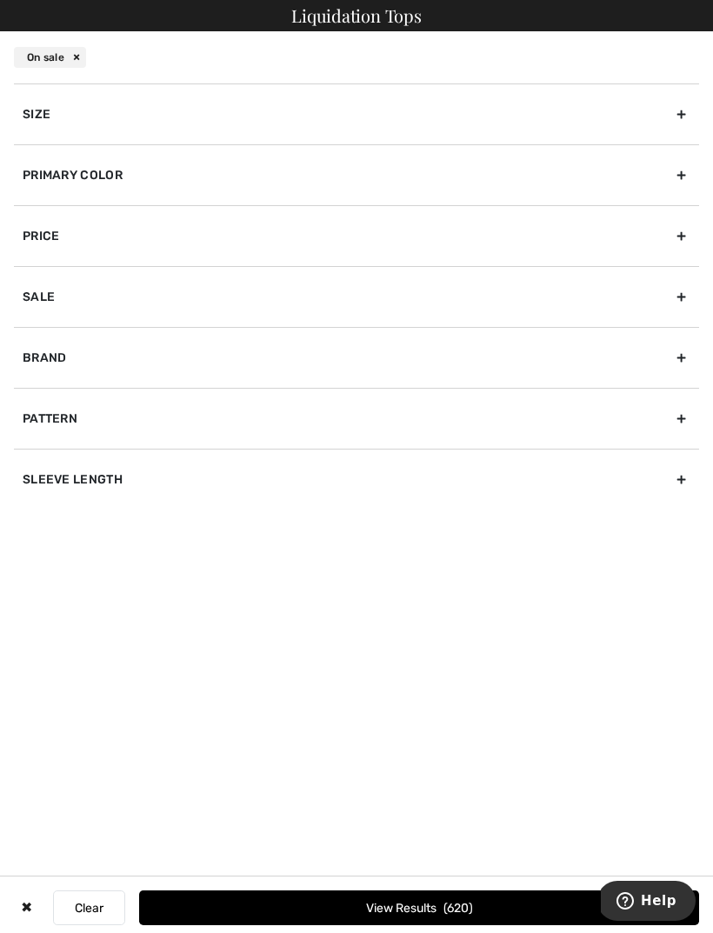
click at [77, 130] on div "Size" at bounding box center [356, 113] width 685 height 61
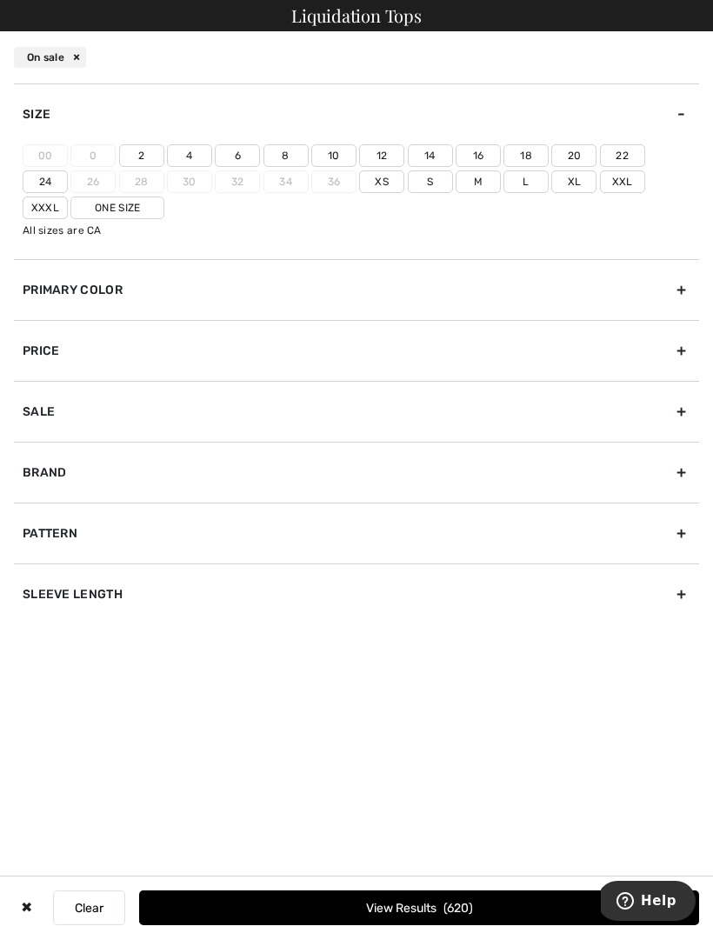
click at [432, 159] on label "14" at bounding box center [430, 155] width 45 height 23
click at [0, 0] on input"] "14" at bounding box center [0, 0] width 0 height 0
click at [77, 484] on div "Brand" at bounding box center [356, 472] width 685 height 61
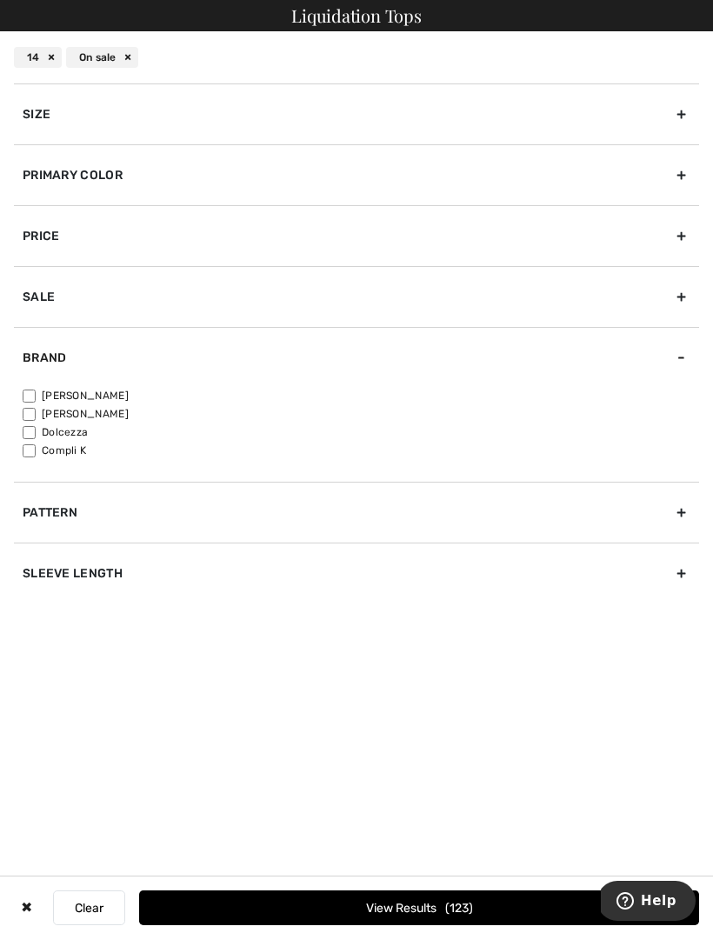
click at [35, 399] on input"] "[PERSON_NAME]" at bounding box center [29, 396] width 13 height 13
checkbox input"] "true"
click at [425, 910] on button "View Results 113" at bounding box center [419, 908] width 560 height 35
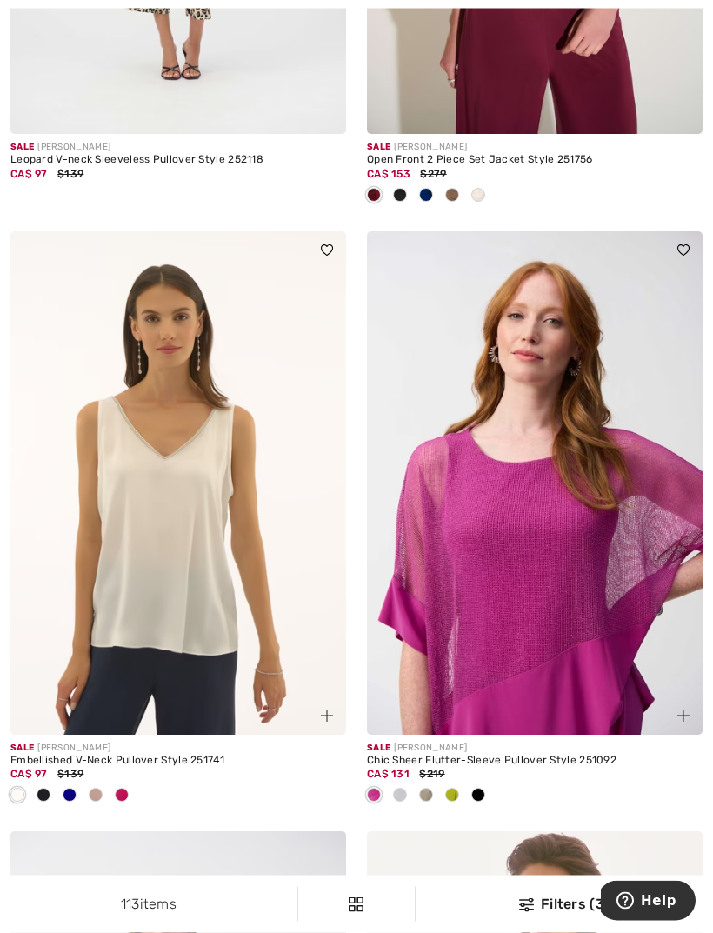
scroll to position [9837, 0]
click at [524, 497] on img at bounding box center [535, 483] width 336 height 504
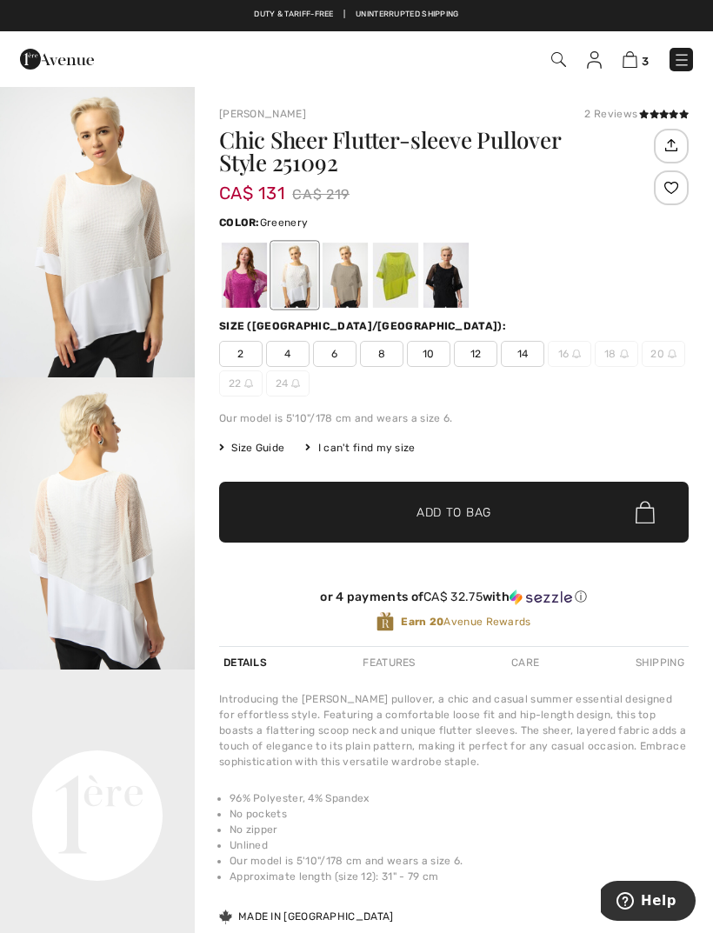
click at [410, 298] on div at bounding box center [395, 275] width 45 height 65
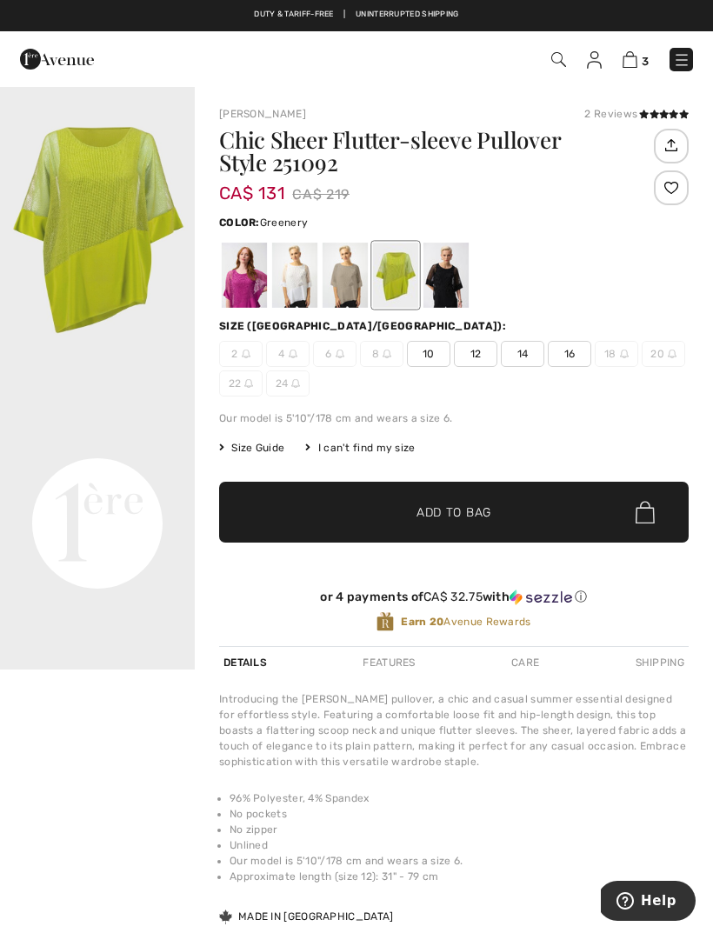
click at [657, 114] on icon at bounding box center [655, 114] width 10 height 9
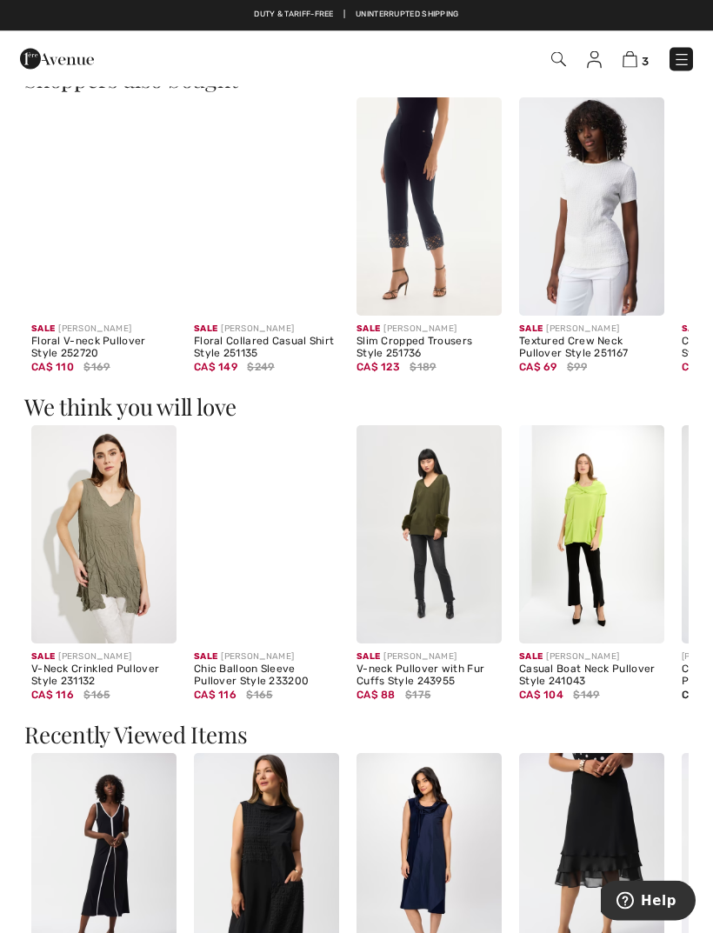
scroll to position [1961, 0]
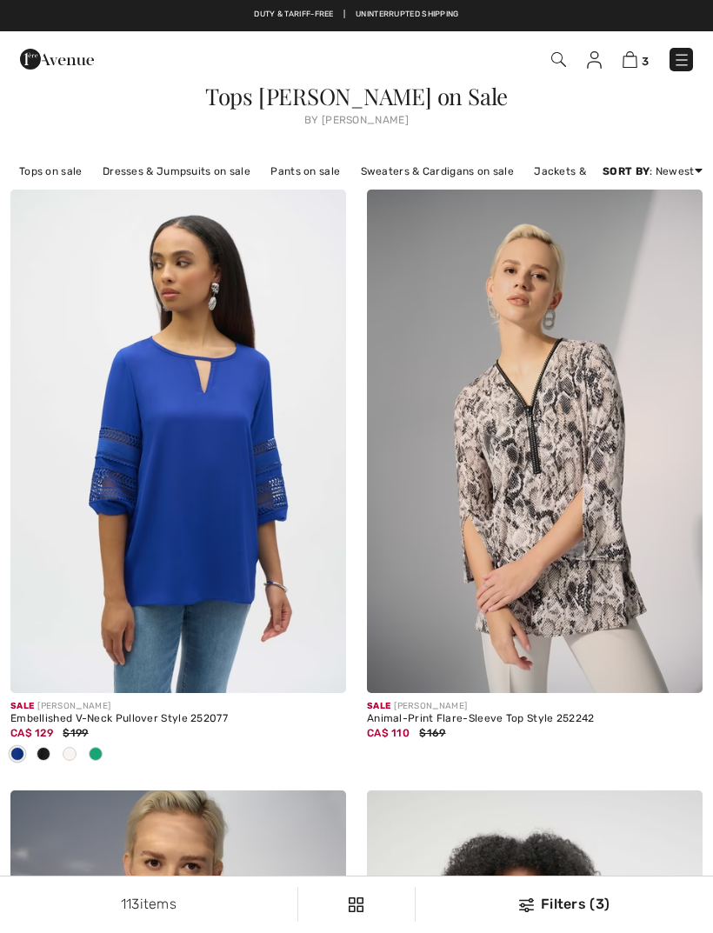
checkbox input "true"
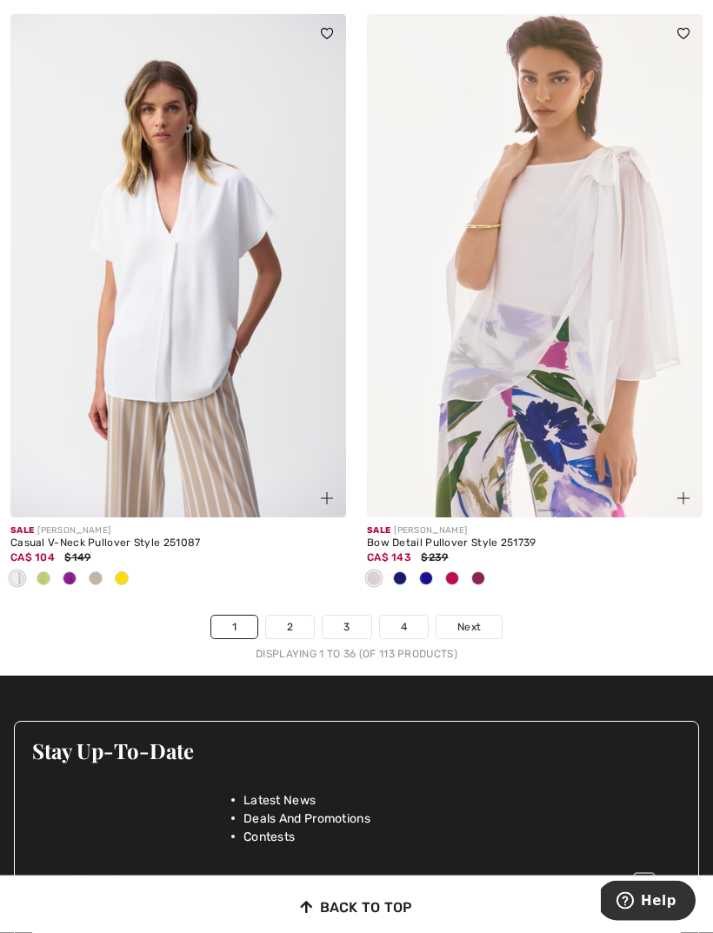
scroll to position [10658, 0]
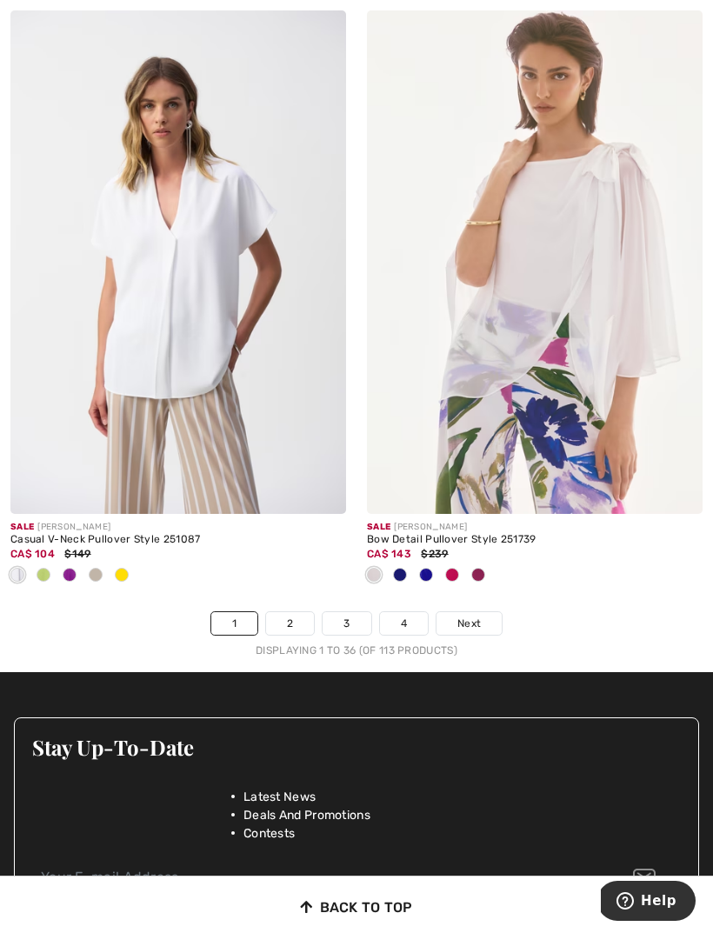
click at [475, 616] on span "Next" at bounding box center [468, 624] width 23 height 16
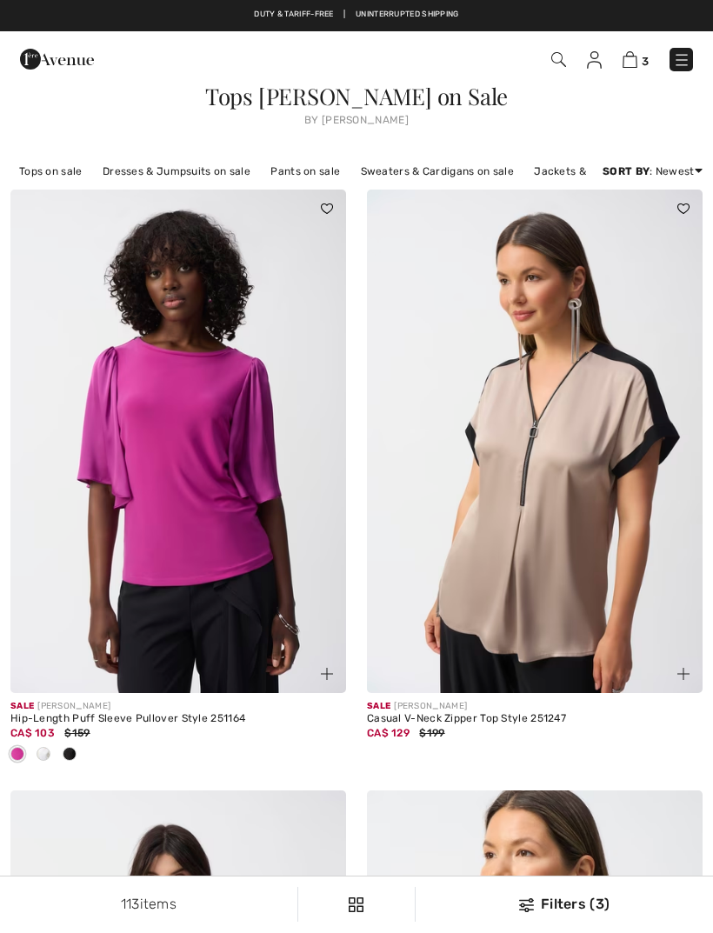
checkbox input "true"
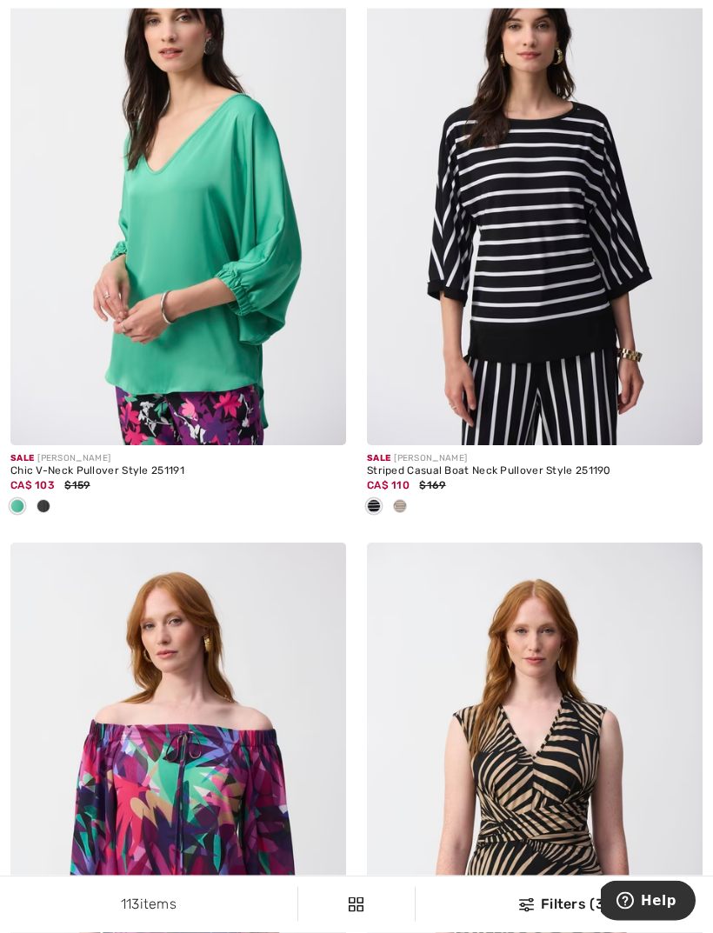
scroll to position [2021, 0]
click at [553, 310] on img at bounding box center [535, 194] width 336 height 504
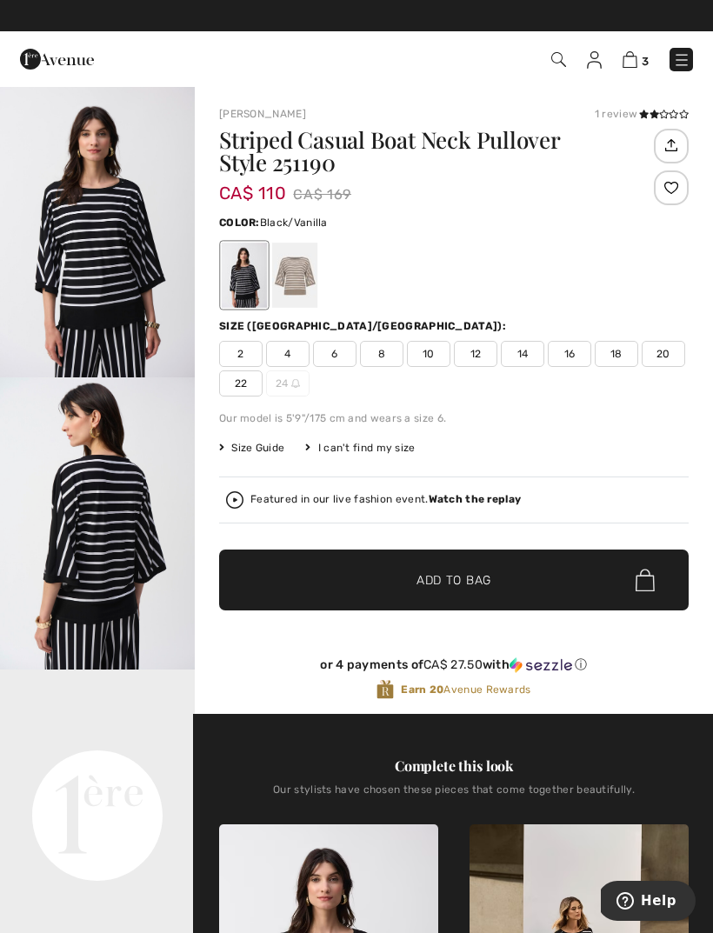
click at [464, 505] on strong "Watch the replay" at bounding box center [475, 499] width 93 height 12
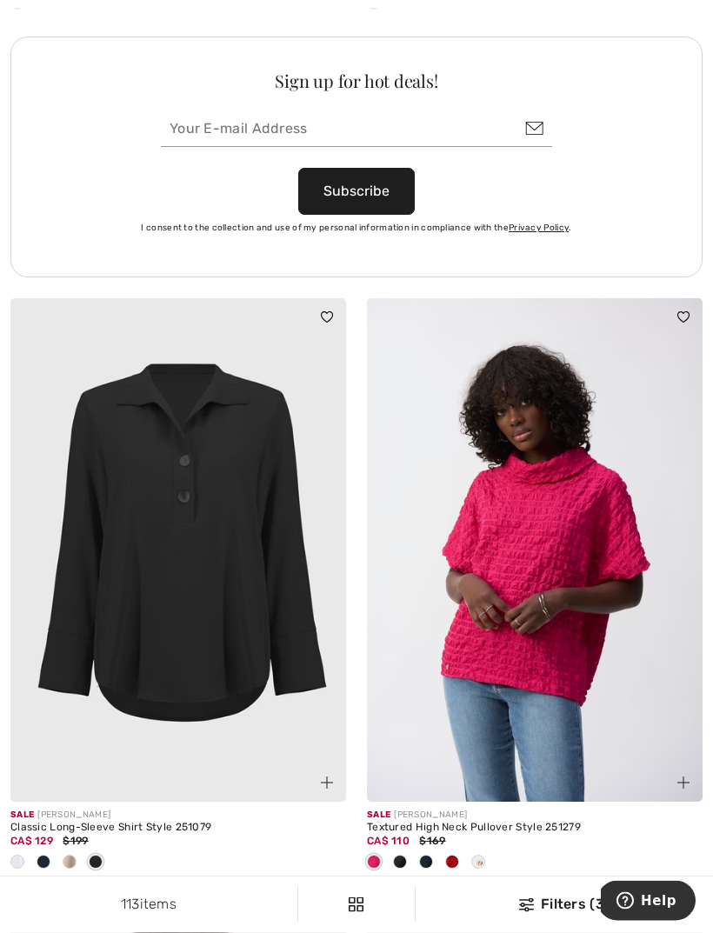
scroll to position [7424, 0]
click at [179, 585] on img at bounding box center [178, 550] width 336 height 504
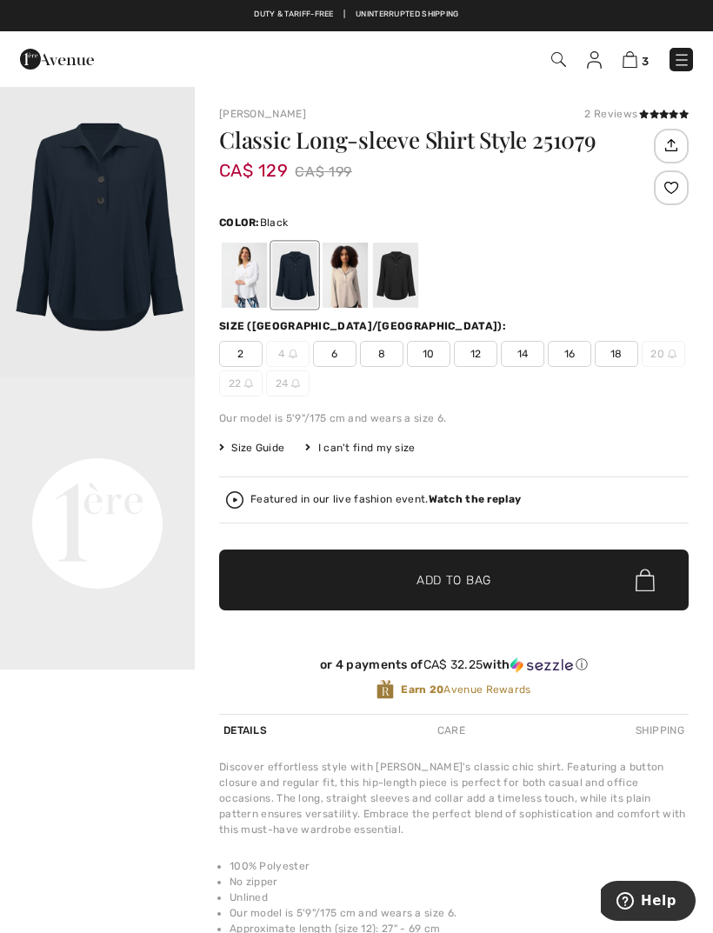
click at [404, 291] on div at bounding box center [395, 275] width 45 height 65
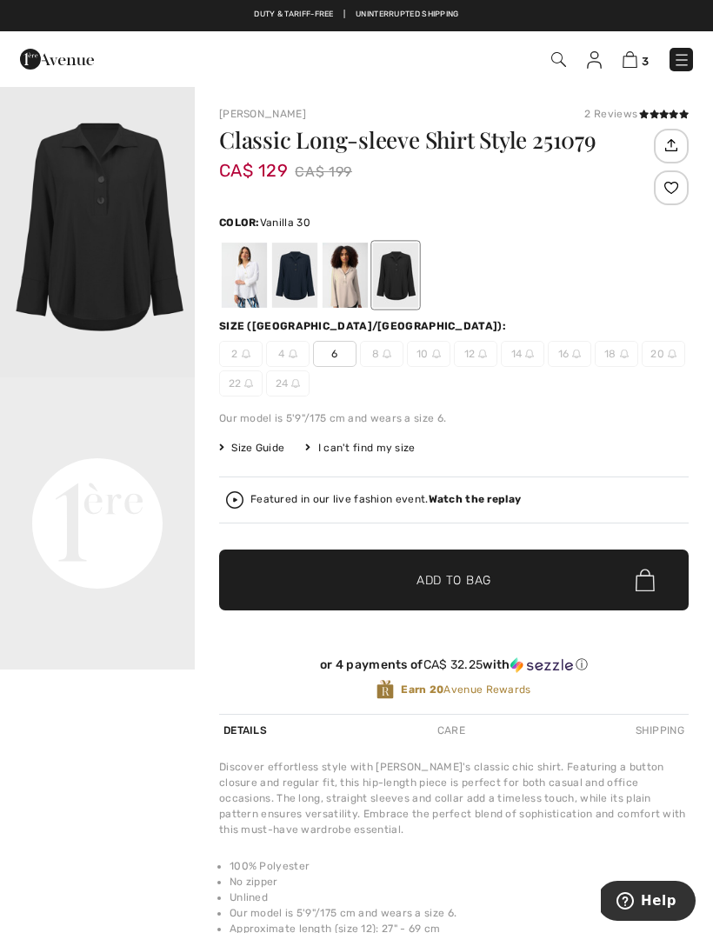
click at [253, 295] on div at bounding box center [244, 275] width 45 height 65
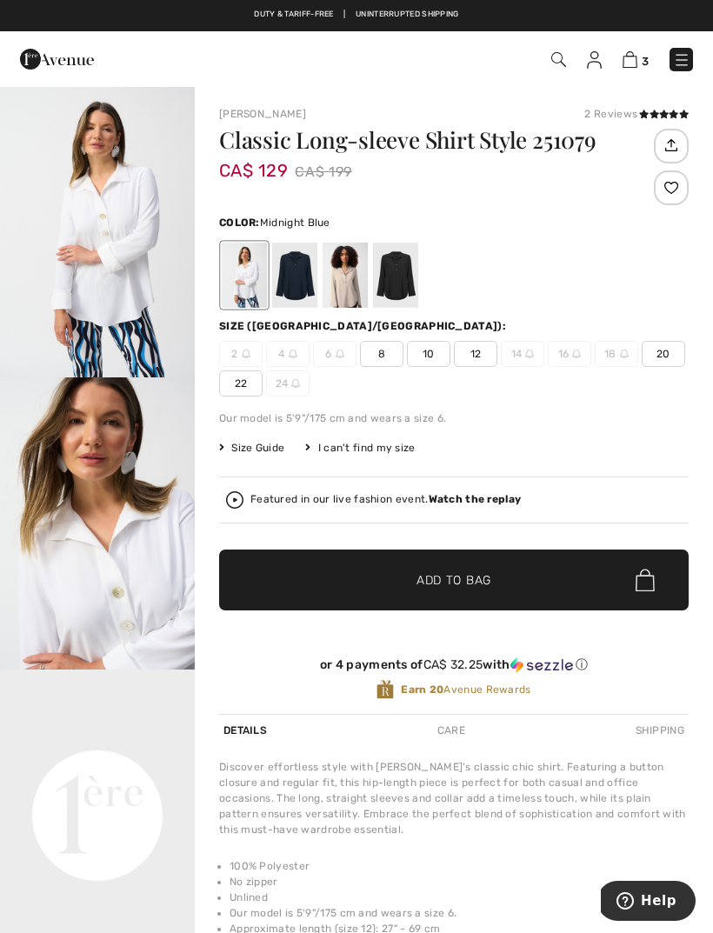
click at [310, 289] on div at bounding box center [294, 275] width 45 height 65
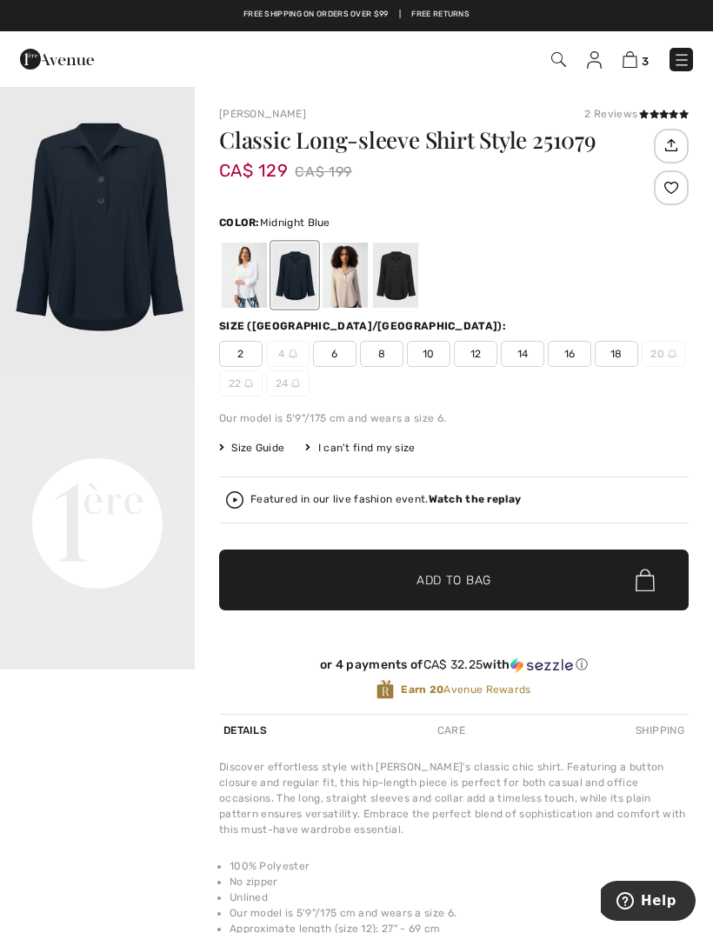
click at [670, 116] on icon at bounding box center [674, 114] width 10 height 9
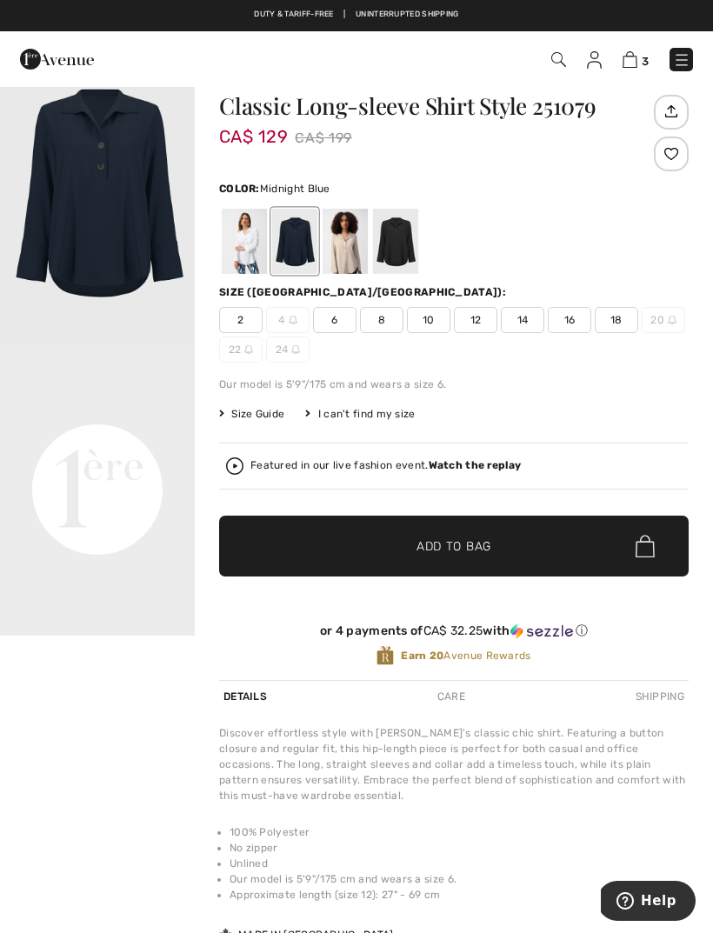
scroll to position [33, 0]
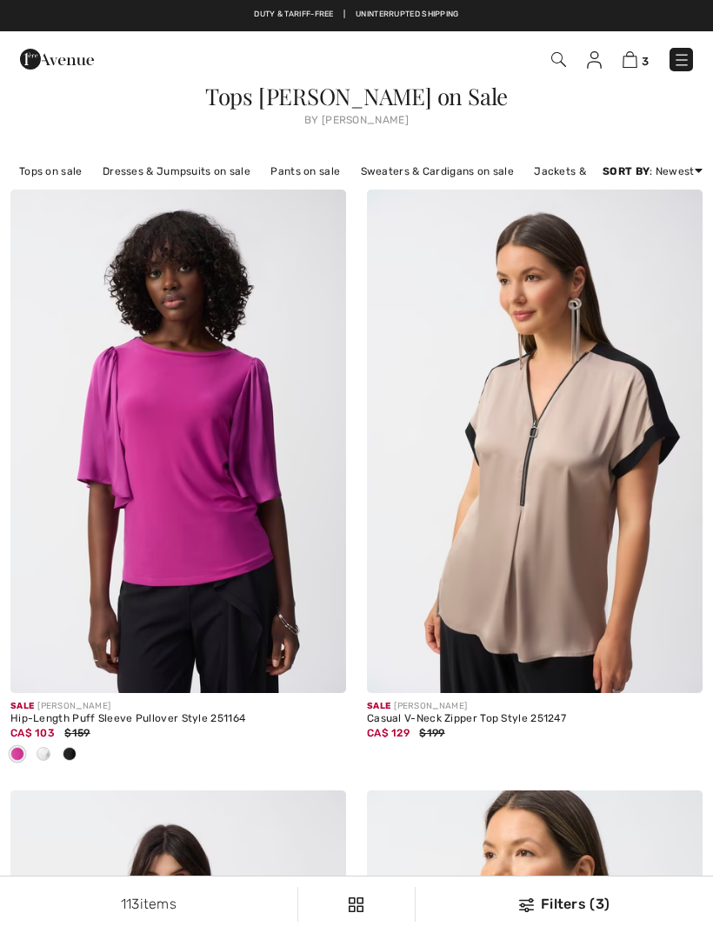
checkbox input "true"
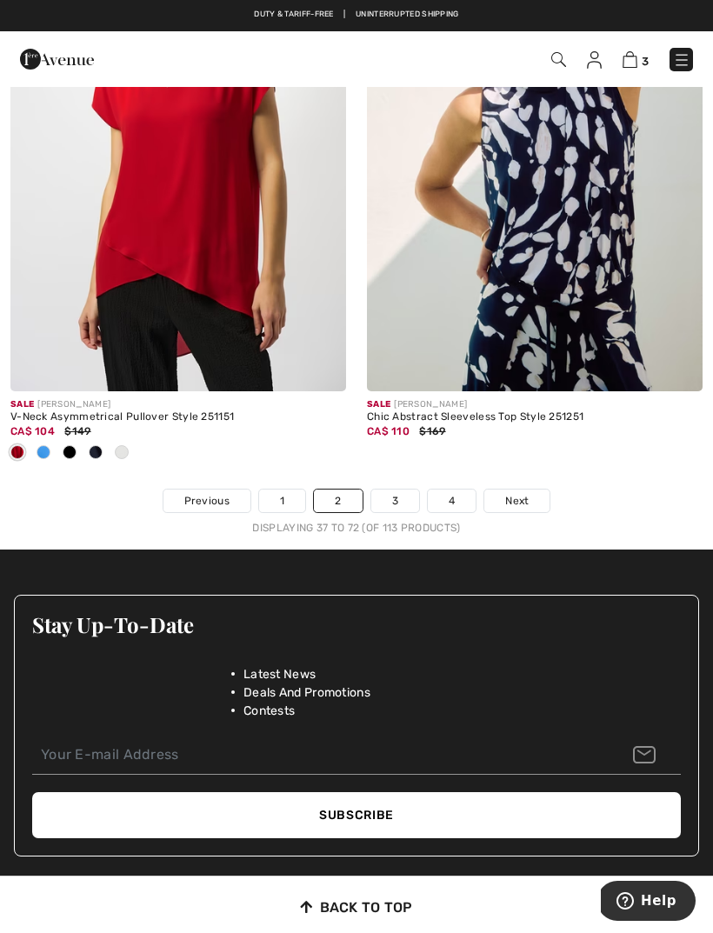
scroll to position [10841, 0]
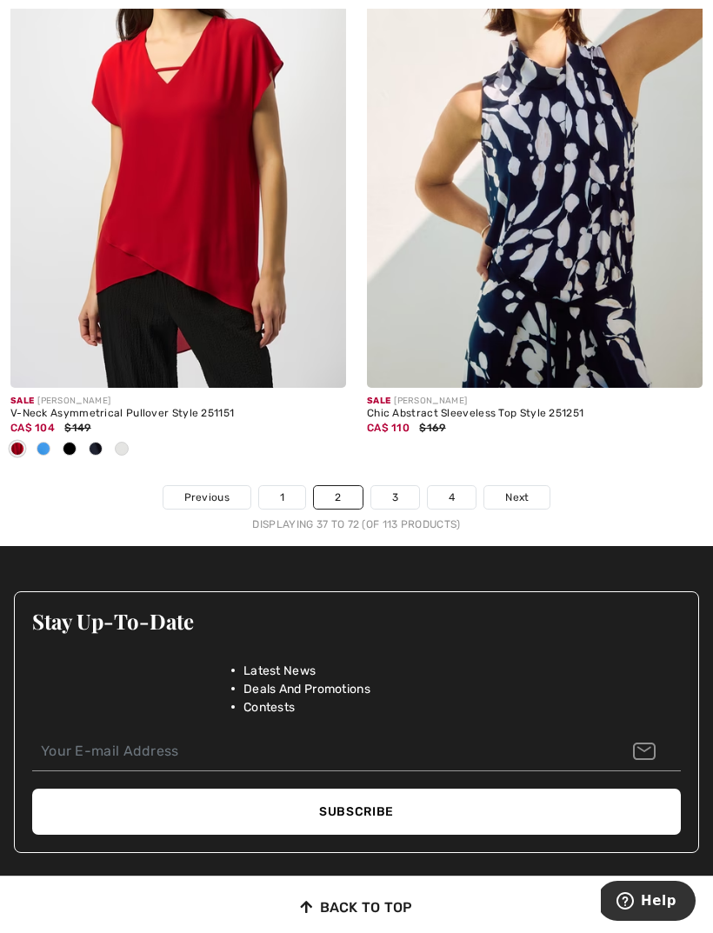
click at [523, 490] on span "Next" at bounding box center [516, 498] width 23 height 16
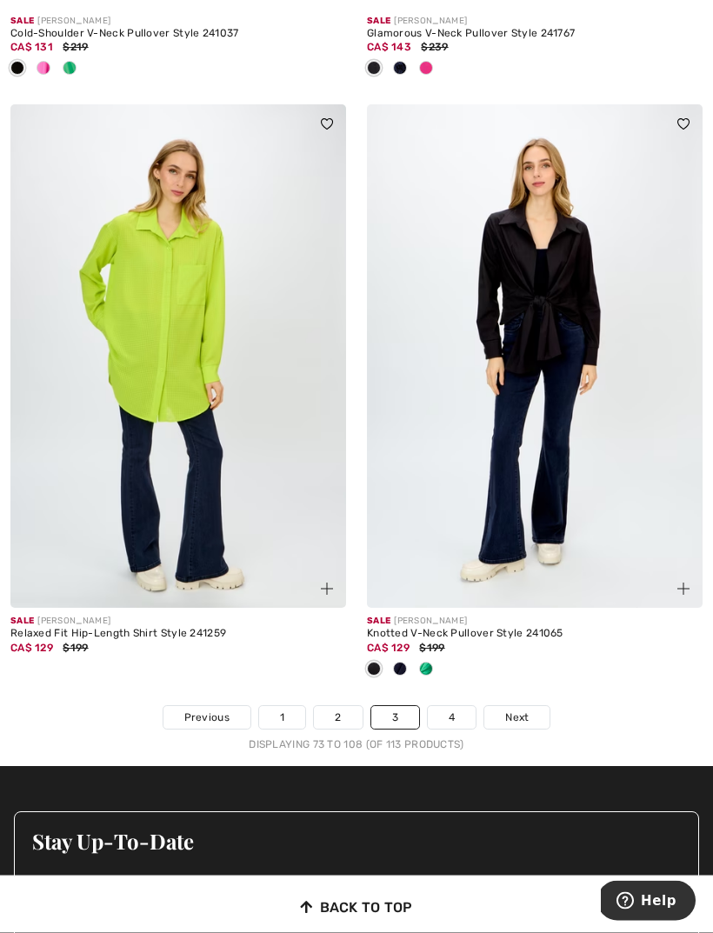
scroll to position [10535, 0]
click at [529, 710] on span "Next" at bounding box center [516, 718] width 23 height 16
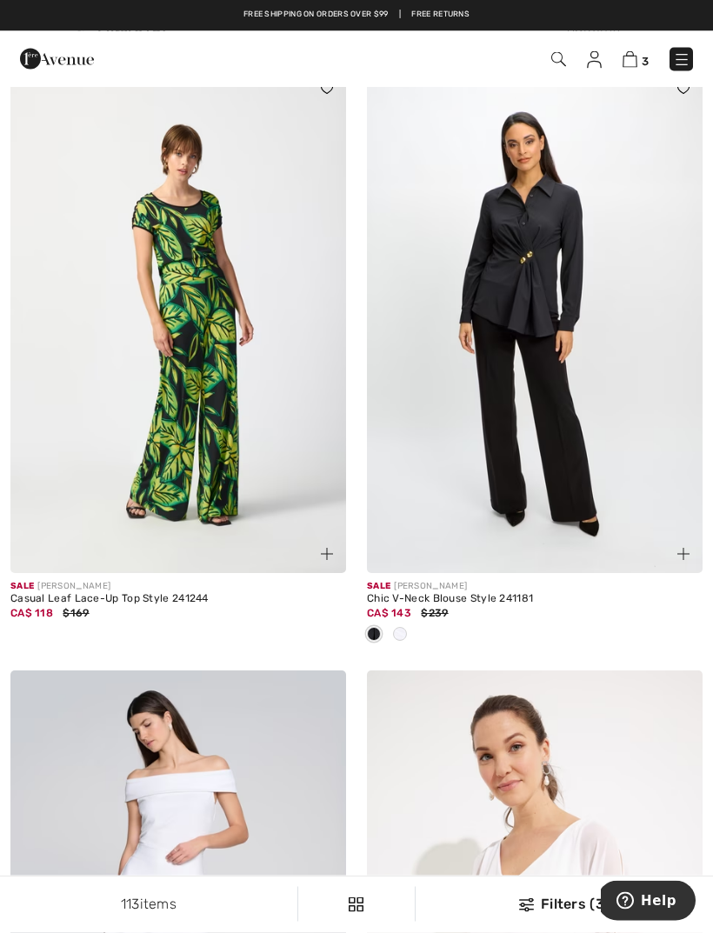
scroll to position [120, 0]
click at [636, 62] on img at bounding box center [630, 59] width 15 height 17
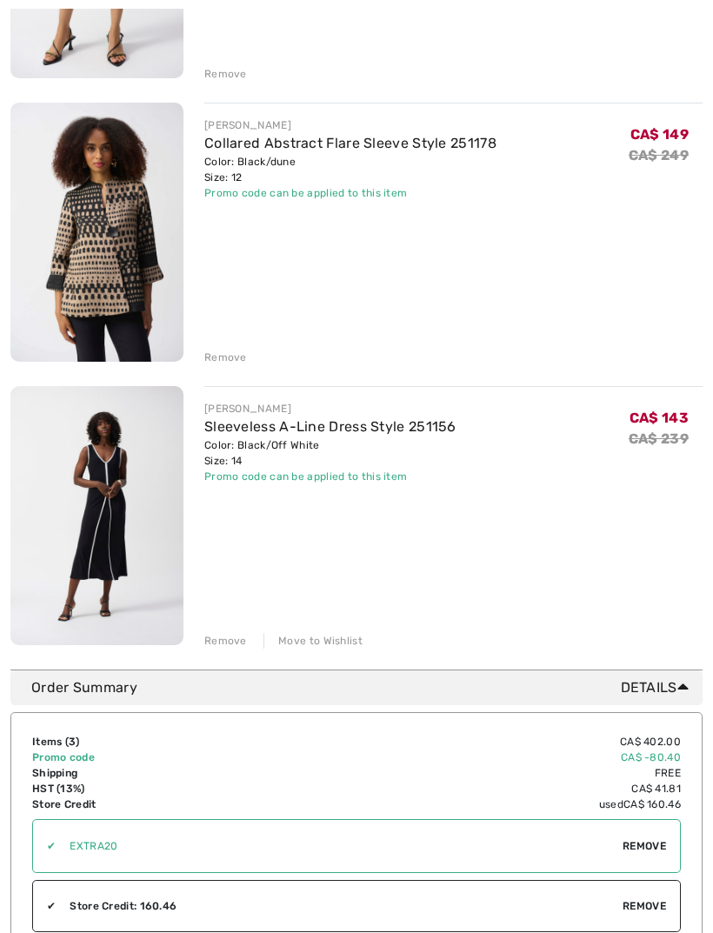
scroll to position [448, 0]
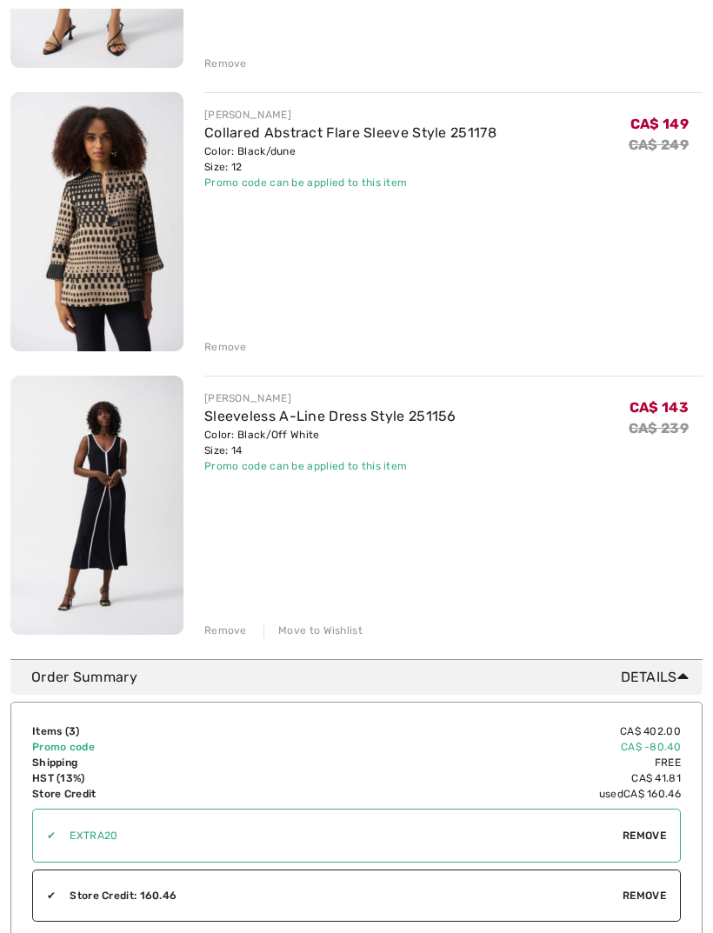
click at [234, 634] on div "Remove" at bounding box center [225, 632] width 43 height 16
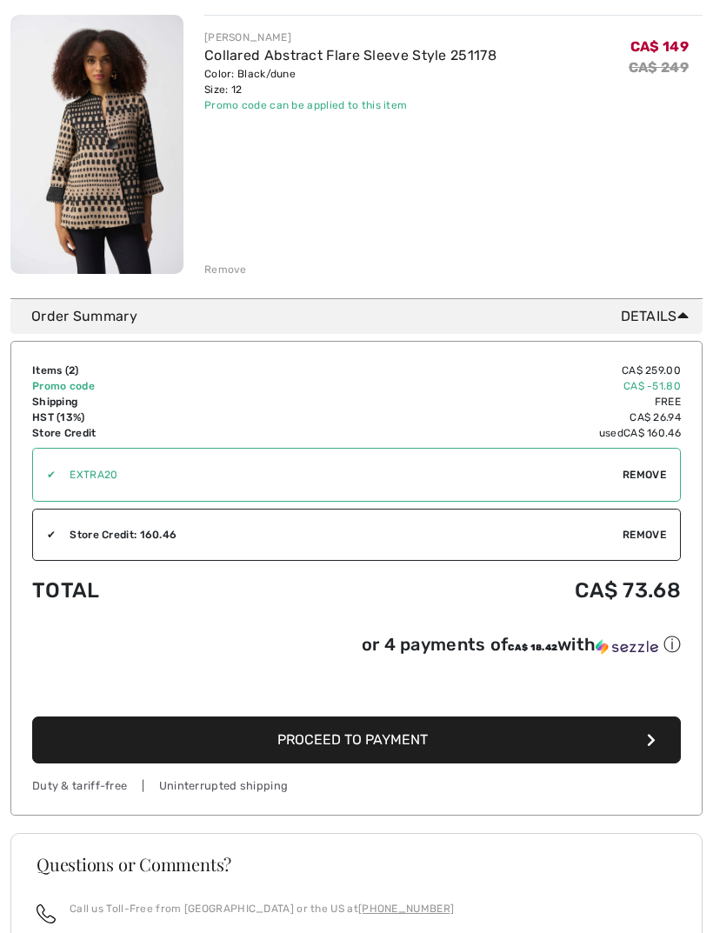
scroll to position [526, 0]
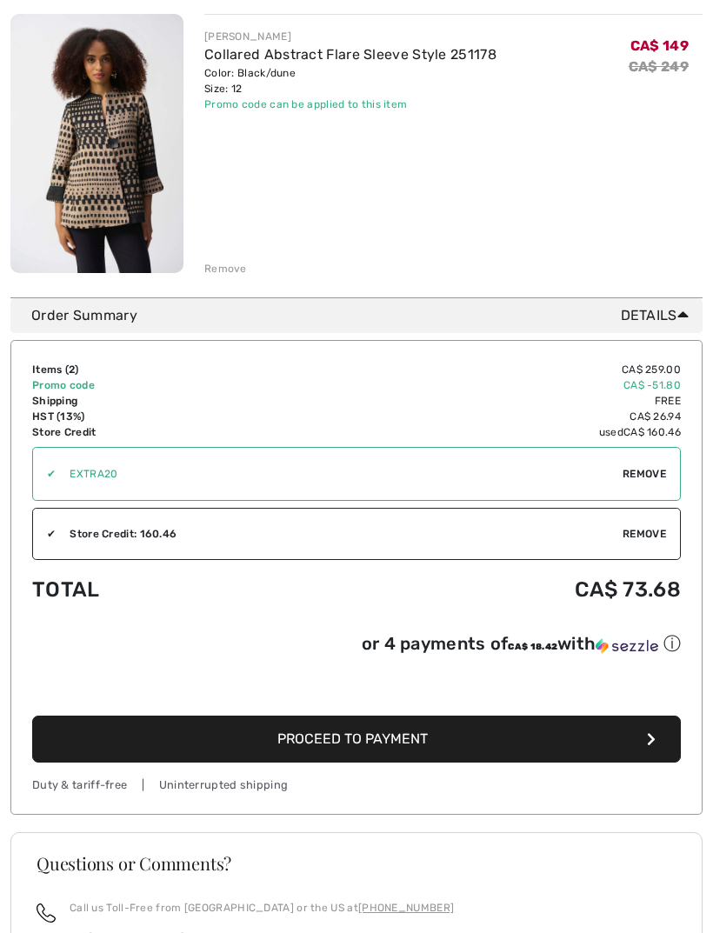
click at [455, 745] on button "Proceed to Payment" at bounding box center [356, 740] width 649 height 47
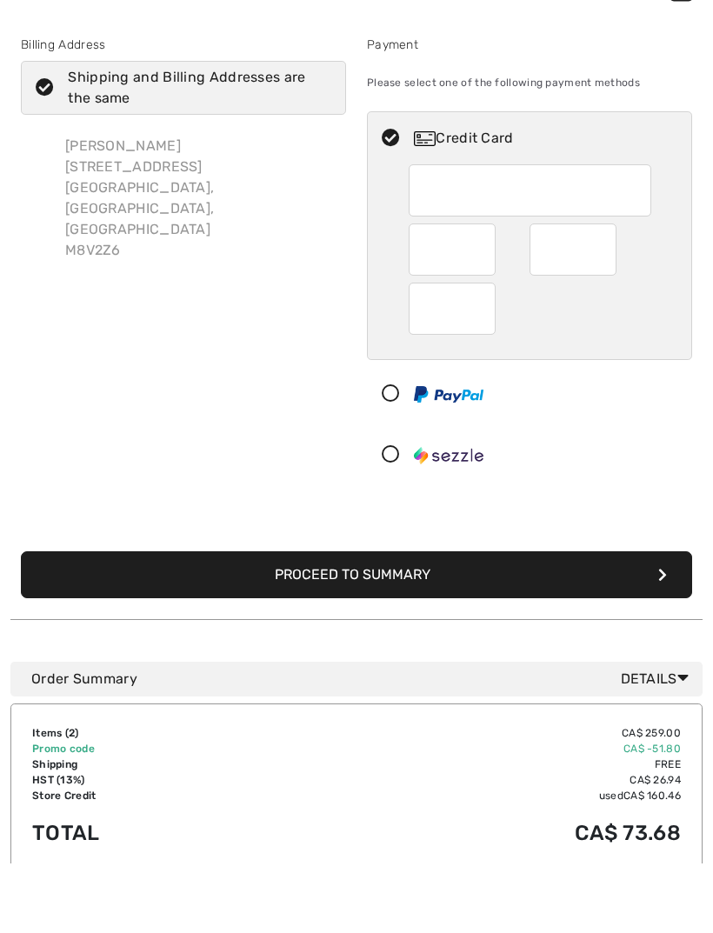
click at [423, 622] on button "Proceed to Summary" at bounding box center [356, 645] width 671 height 47
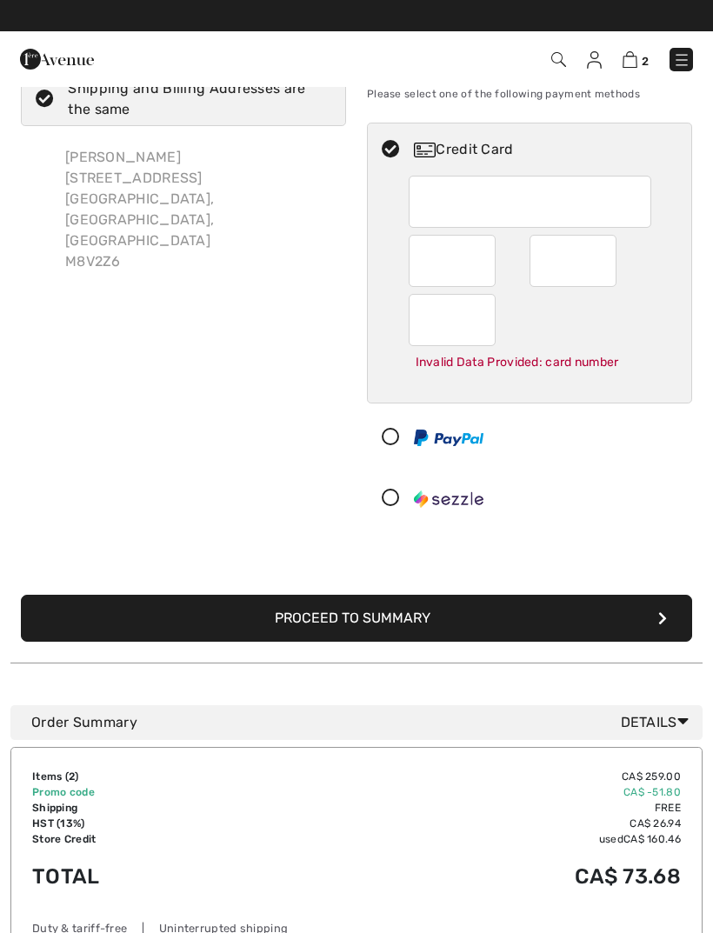
scroll to position [57, 0]
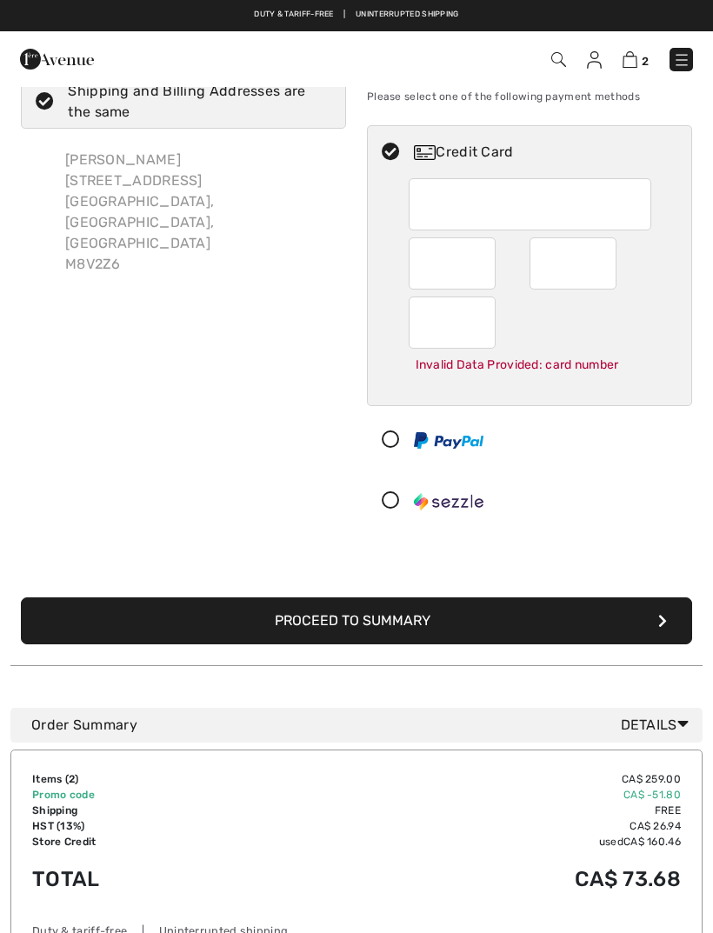
click at [416, 626] on button "Proceed to Summary" at bounding box center [356, 620] width 671 height 47
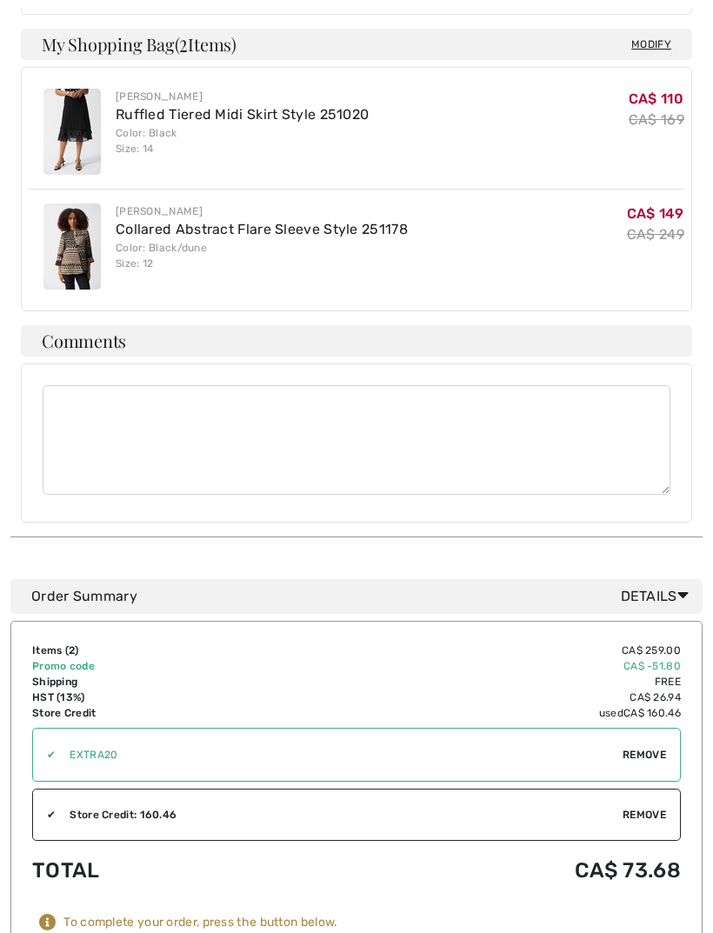
scroll to position [739, 0]
